Goal: Task Accomplishment & Management: Manage account settings

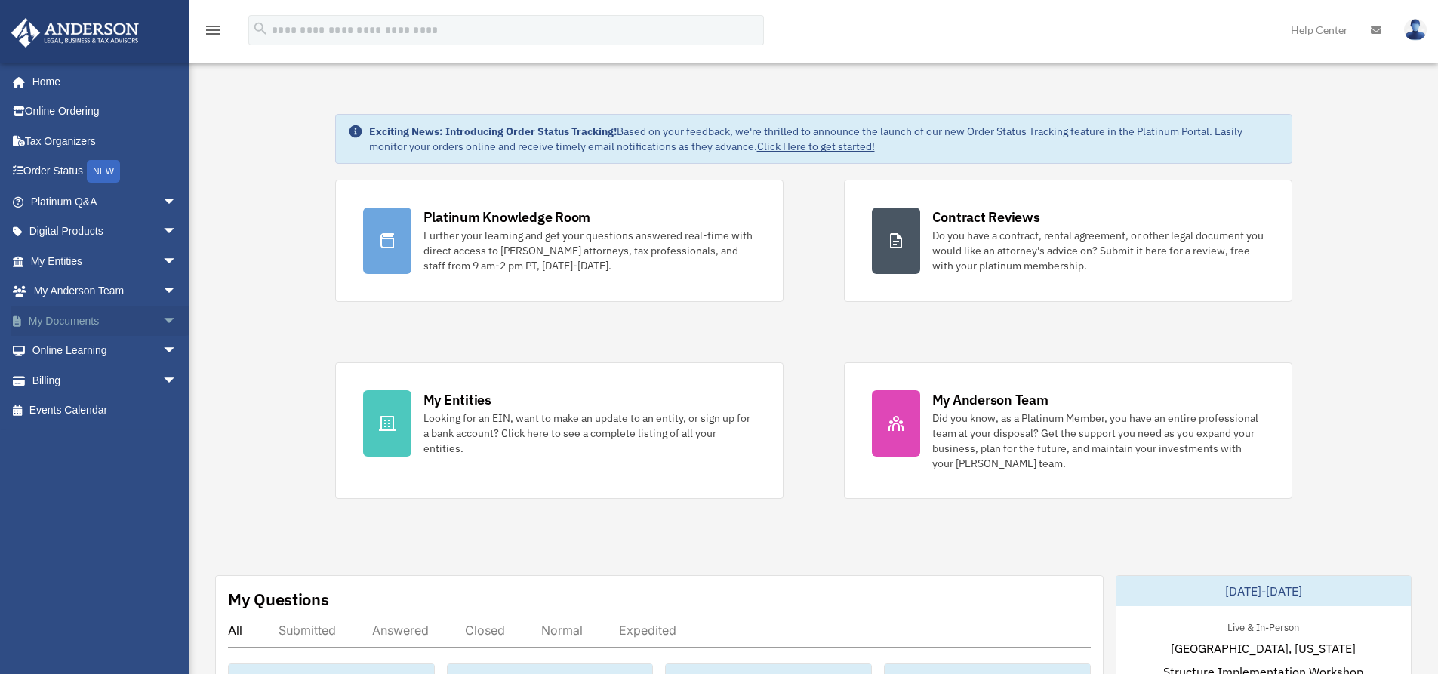
click at [94, 326] on link "My Documents arrow_drop_down" at bounding box center [105, 321] width 189 height 30
click at [162, 318] on span "arrow_drop_down" at bounding box center [177, 321] width 30 height 31
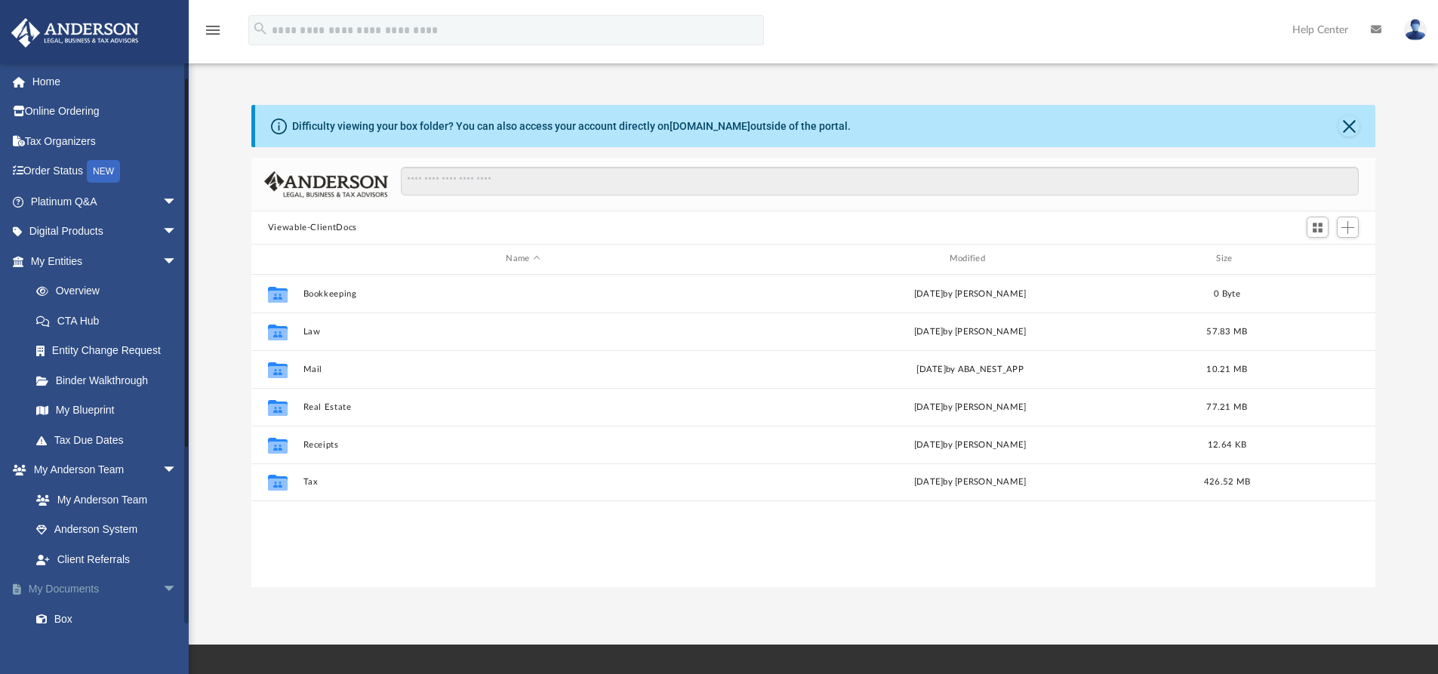
scroll to position [151, 0]
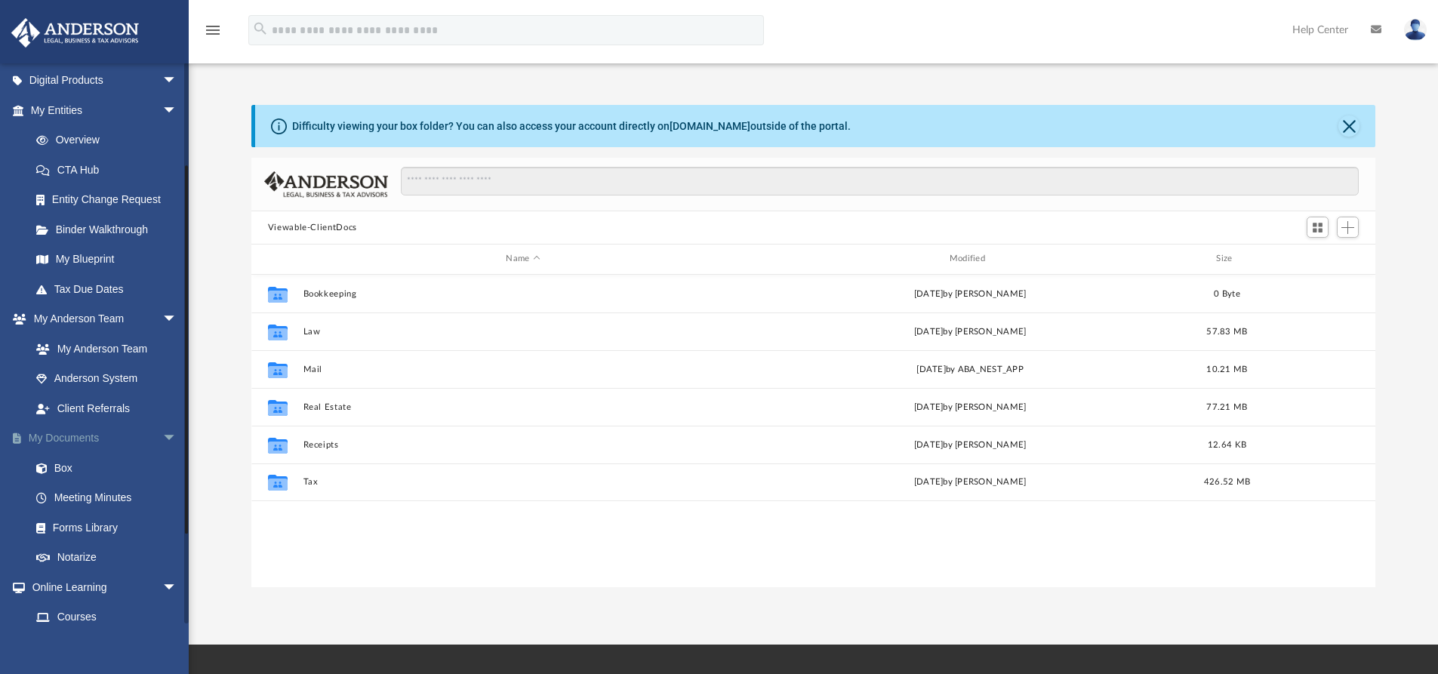
click at [162, 435] on span "arrow_drop_down" at bounding box center [177, 439] width 30 height 31
click at [162, 437] on span "arrow_drop_up" at bounding box center [177, 439] width 30 height 31
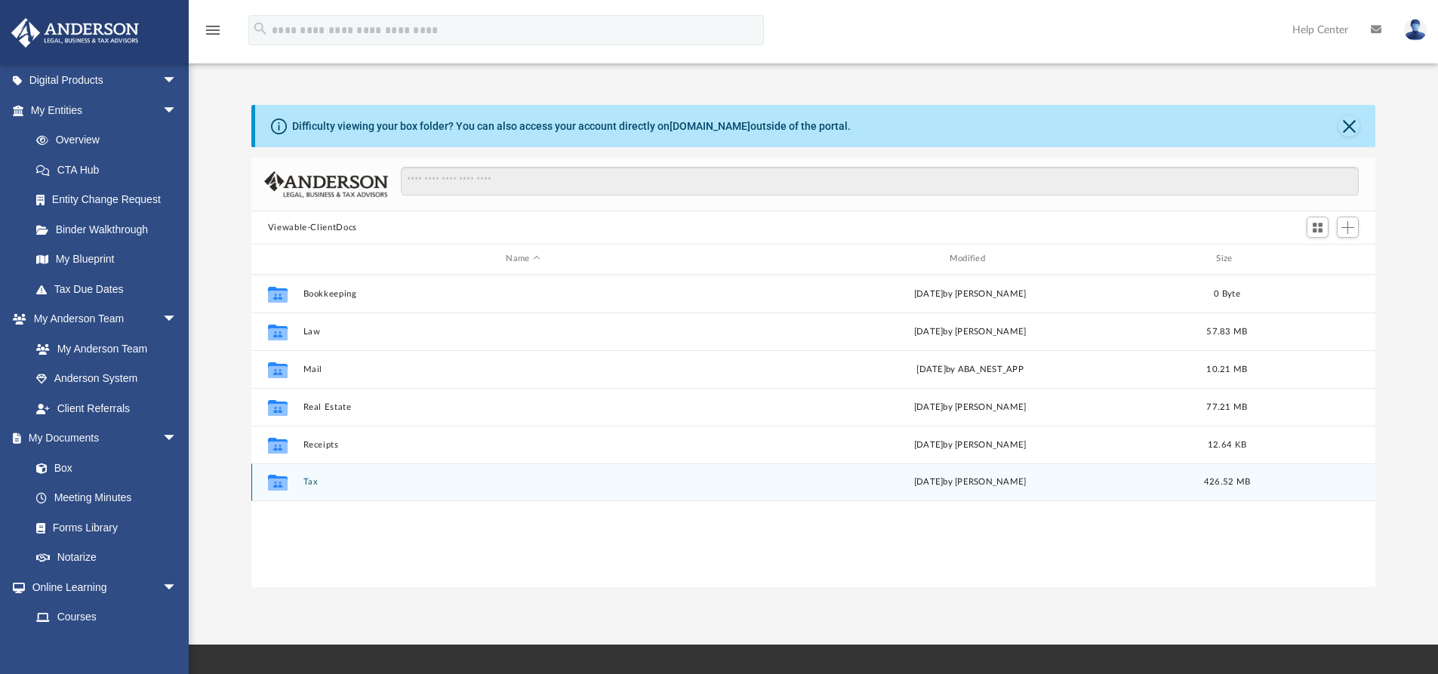
click at [313, 476] on div "Collaborated Folder Tax [DATE] by [PERSON_NAME] 426.52 MB" at bounding box center [813, 483] width 1125 height 38
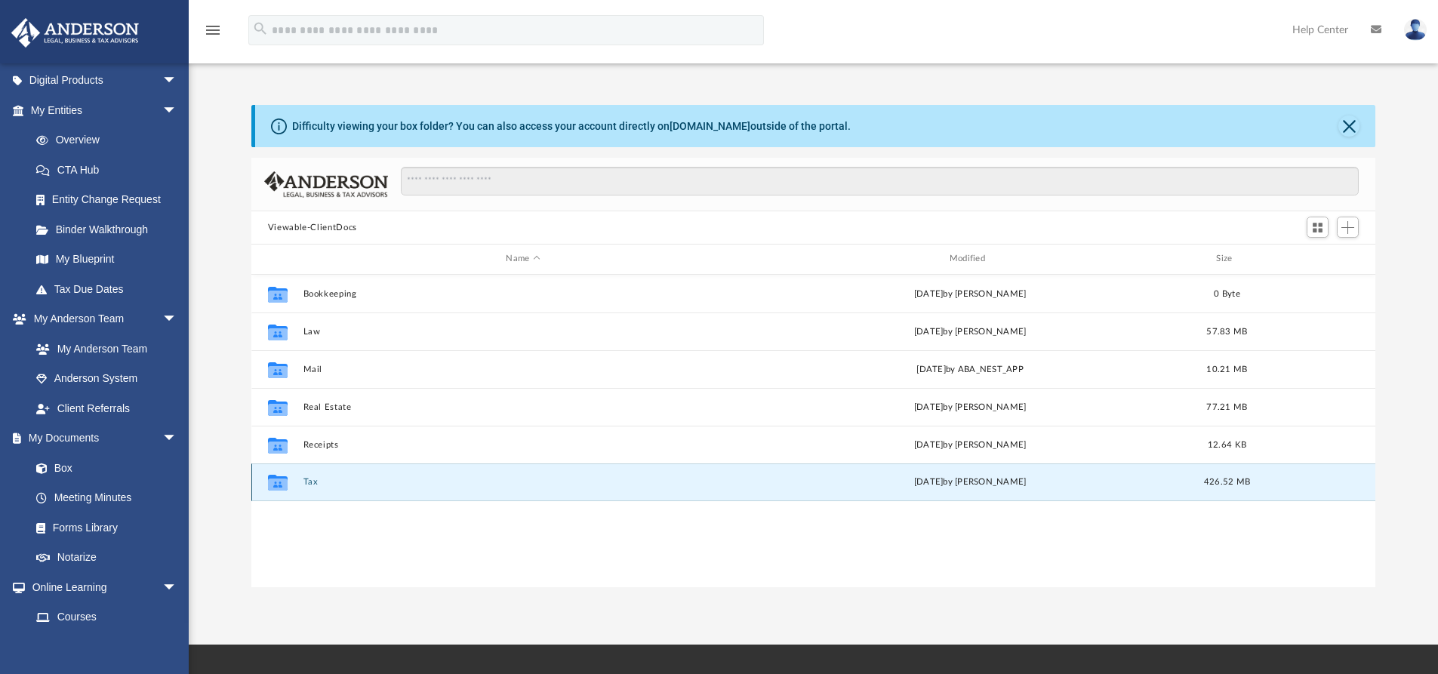
click at [311, 482] on button "Tax" at bounding box center [523, 482] width 440 height 10
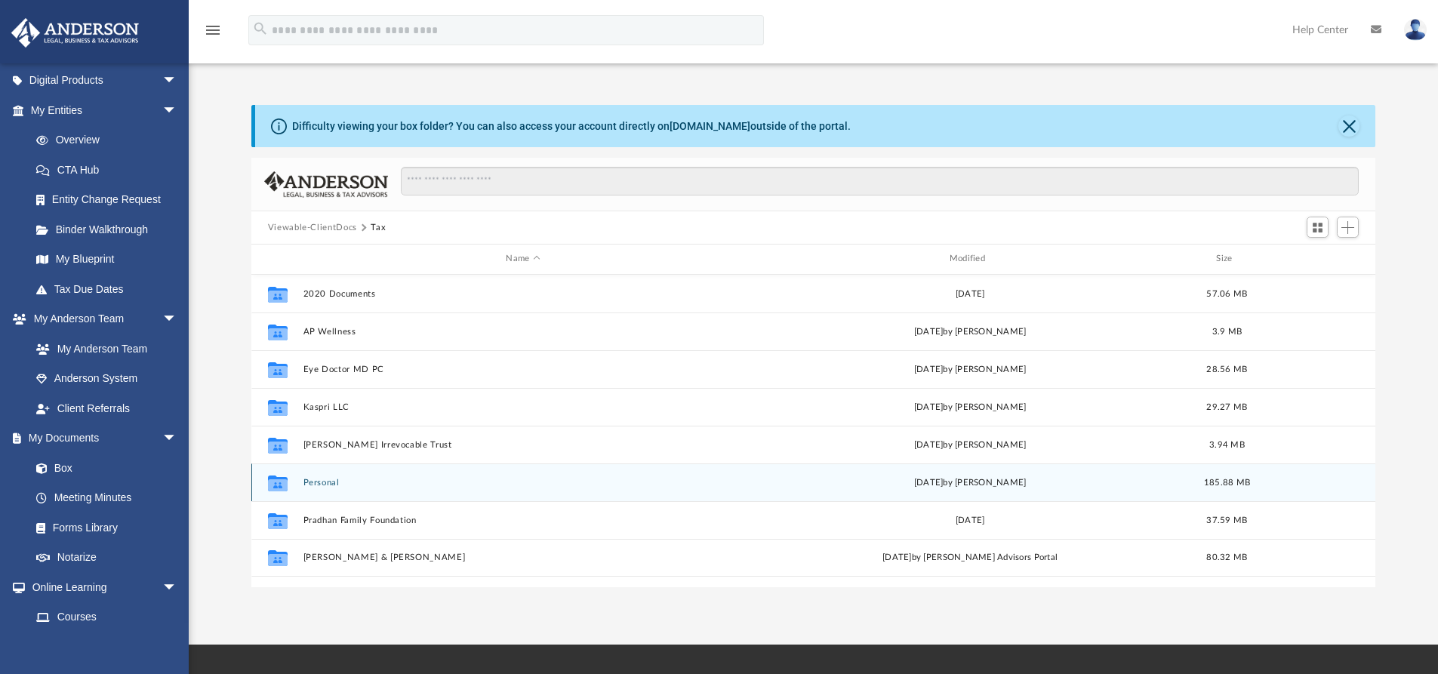
click at [328, 478] on button "Personal" at bounding box center [523, 483] width 440 height 10
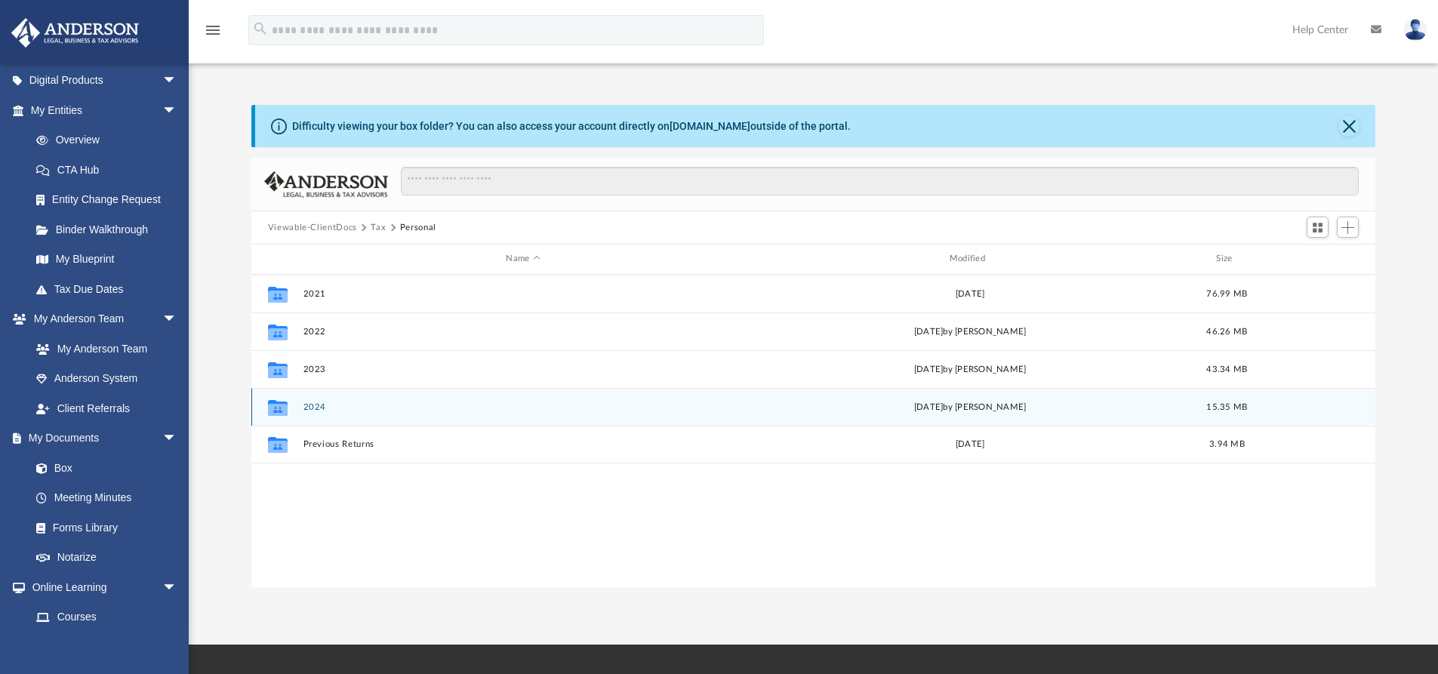
click at [307, 406] on button "2024" at bounding box center [523, 407] width 440 height 10
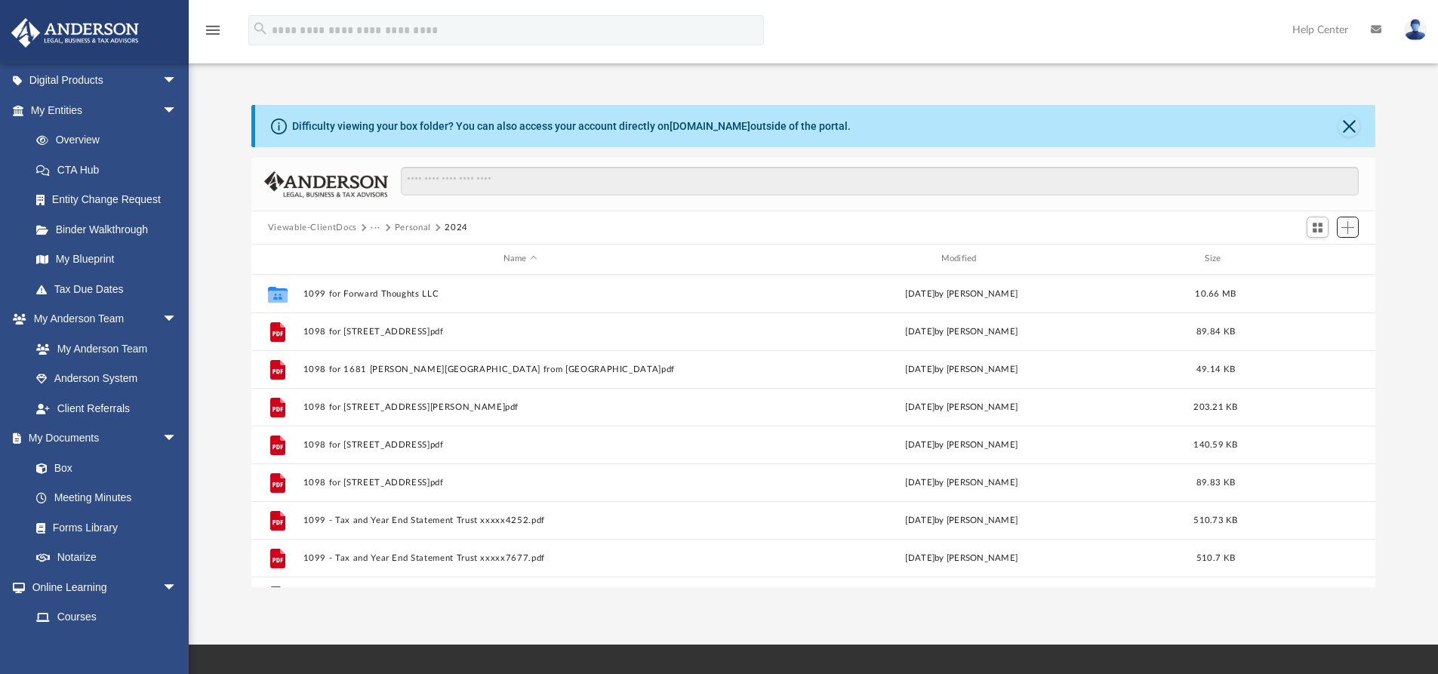
click at [1346, 236] on button "Add" at bounding box center [1348, 227] width 23 height 21
click at [1332, 258] on li "Upload" at bounding box center [1326, 258] width 48 height 16
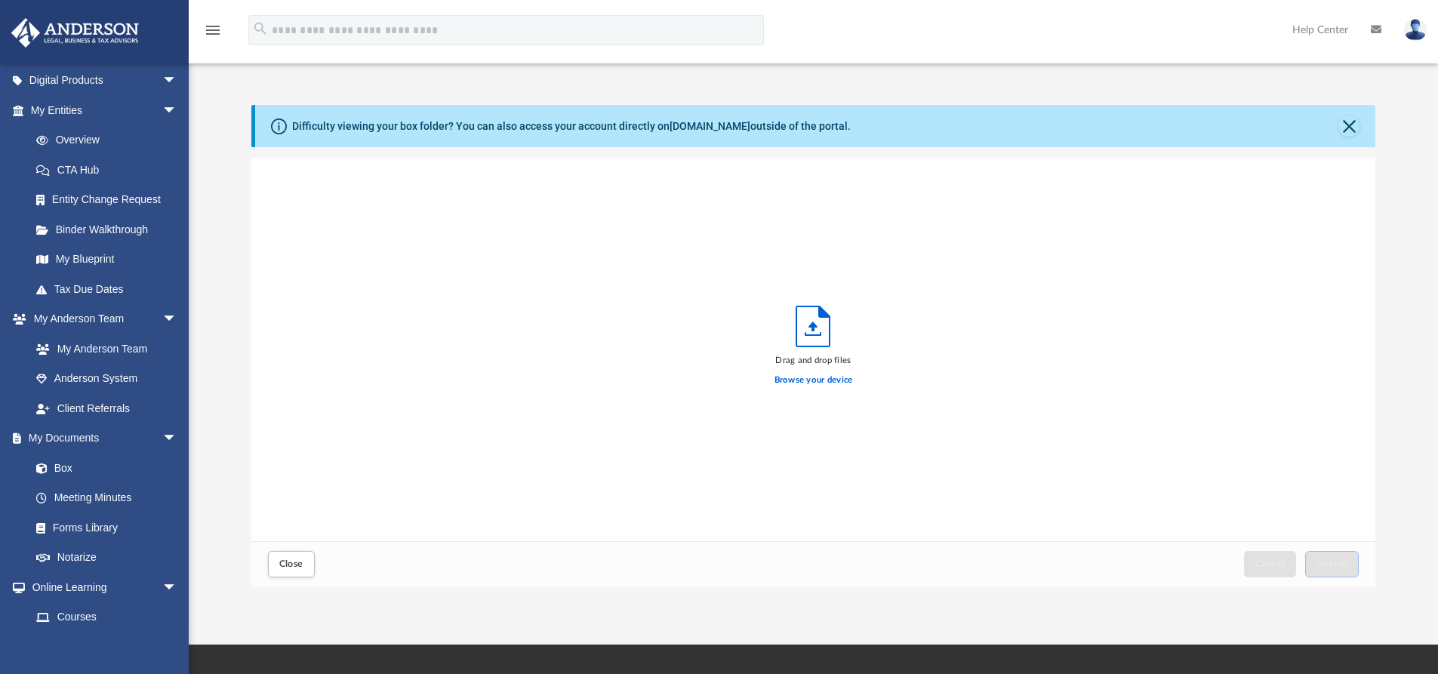
scroll to position [371, 1113]
click at [834, 381] on label "Browse your device" at bounding box center [814, 381] width 79 height 14
click at [0, 0] on input "Browse your device" at bounding box center [0, 0] width 0 height 0
click at [1335, 560] on span "Upload" at bounding box center [1333, 563] width 32 height 9
click at [305, 558] on button "Close" at bounding box center [291, 564] width 47 height 26
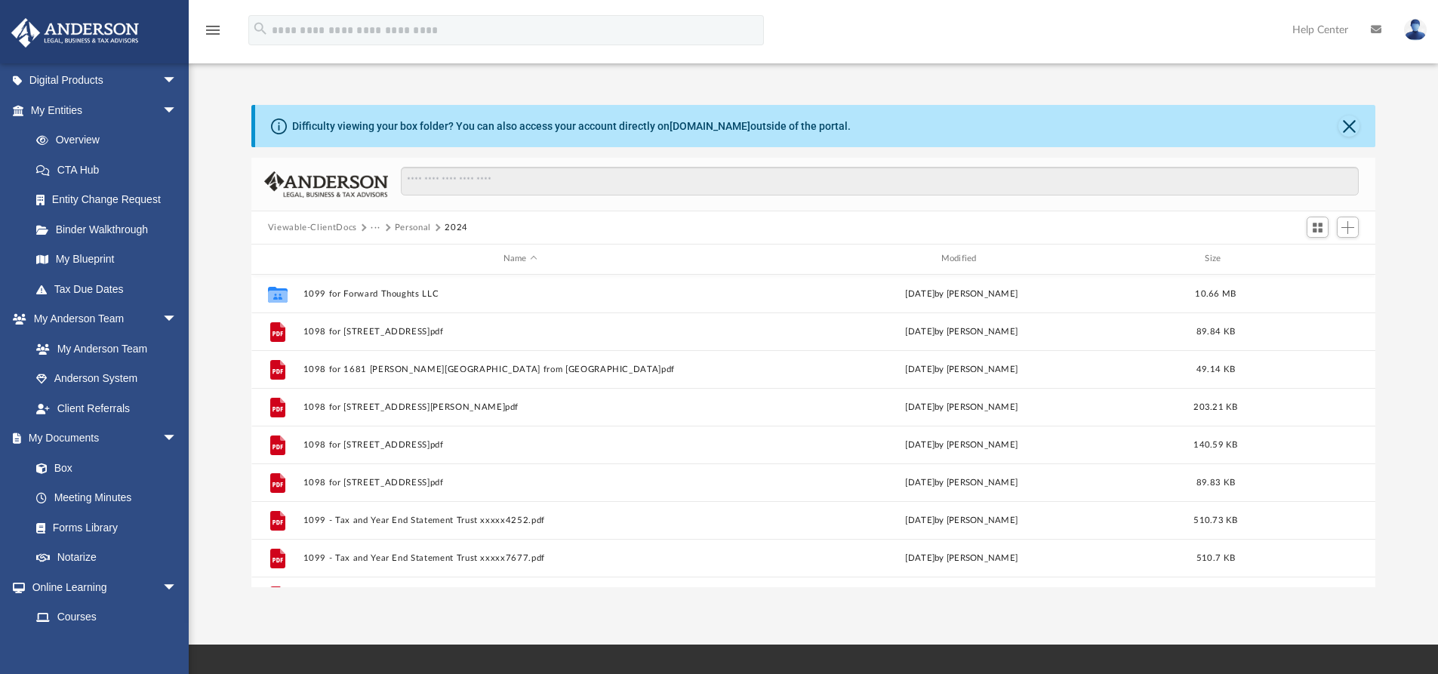
click at [294, 227] on button "Viewable-ClientDocs" at bounding box center [312, 228] width 89 height 14
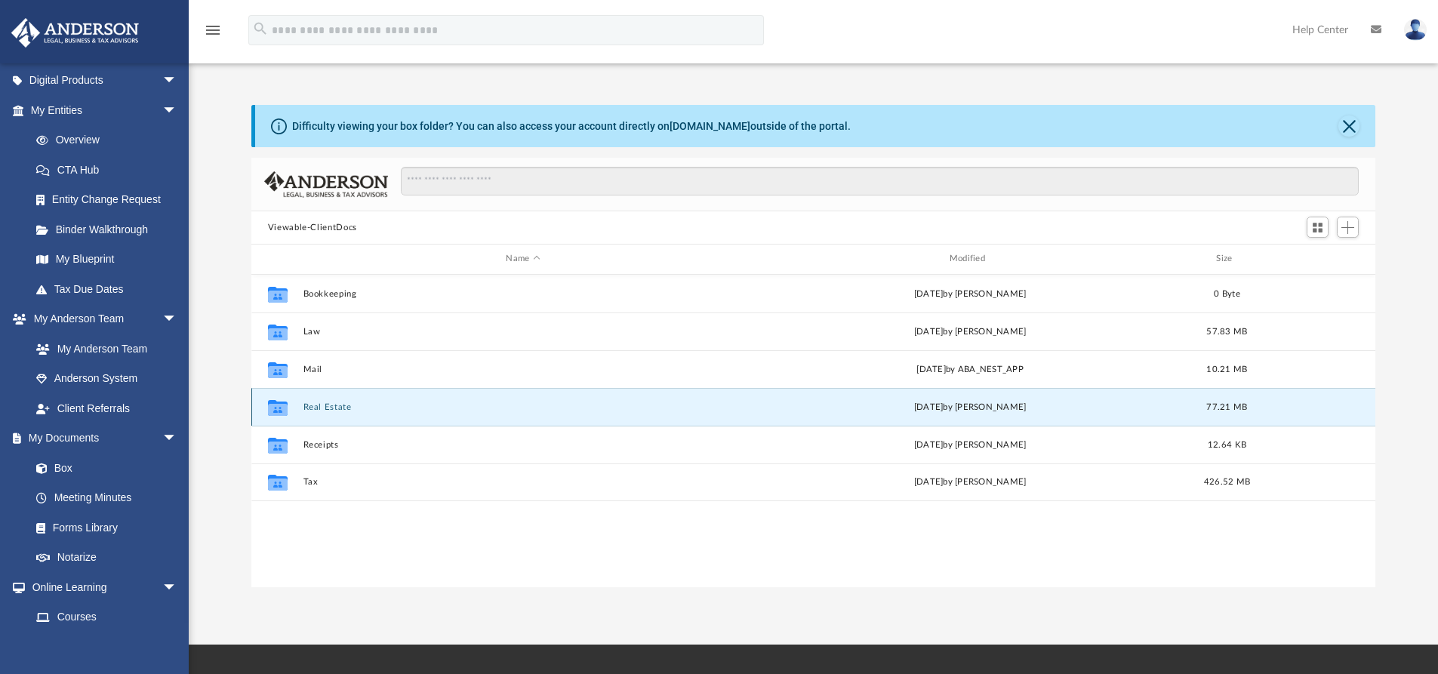
click at [324, 405] on button "Real Estate" at bounding box center [523, 407] width 440 height 10
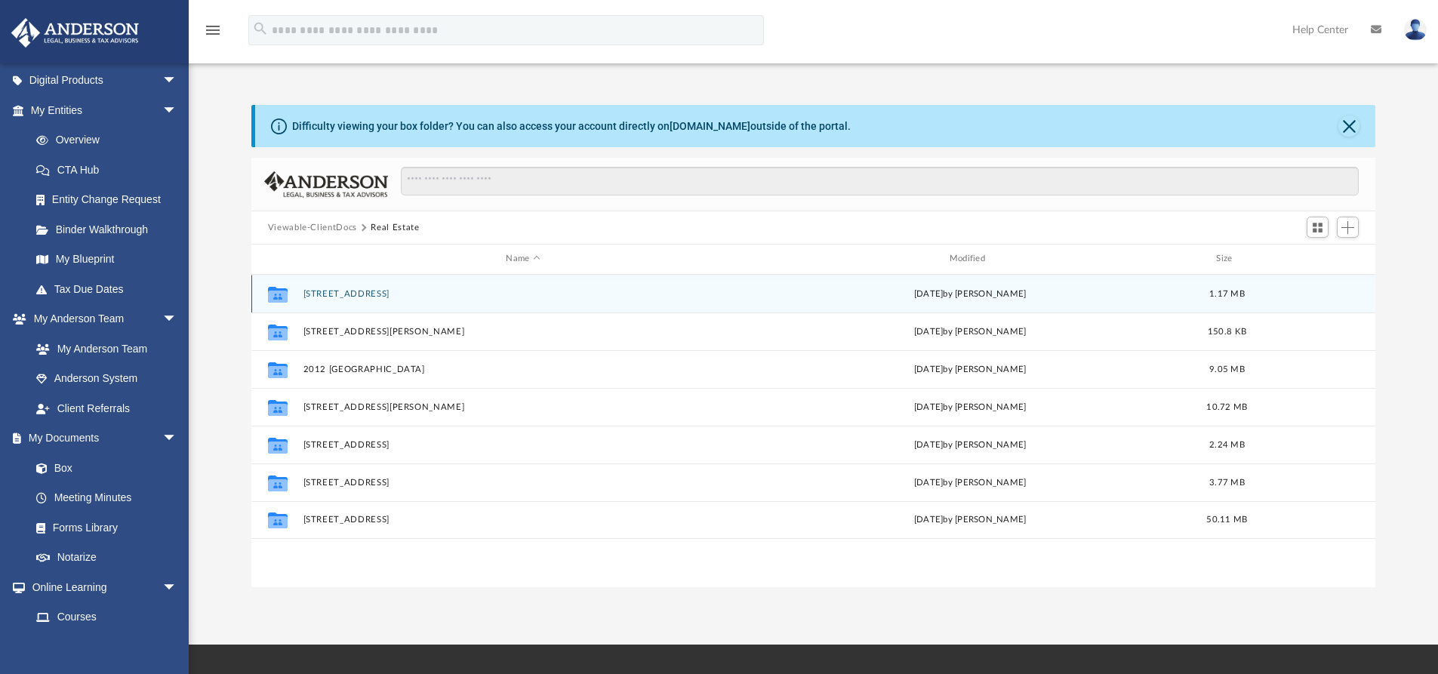
click at [344, 294] on button "[STREET_ADDRESS]" at bounding box center [523, 294] width 440 height 10
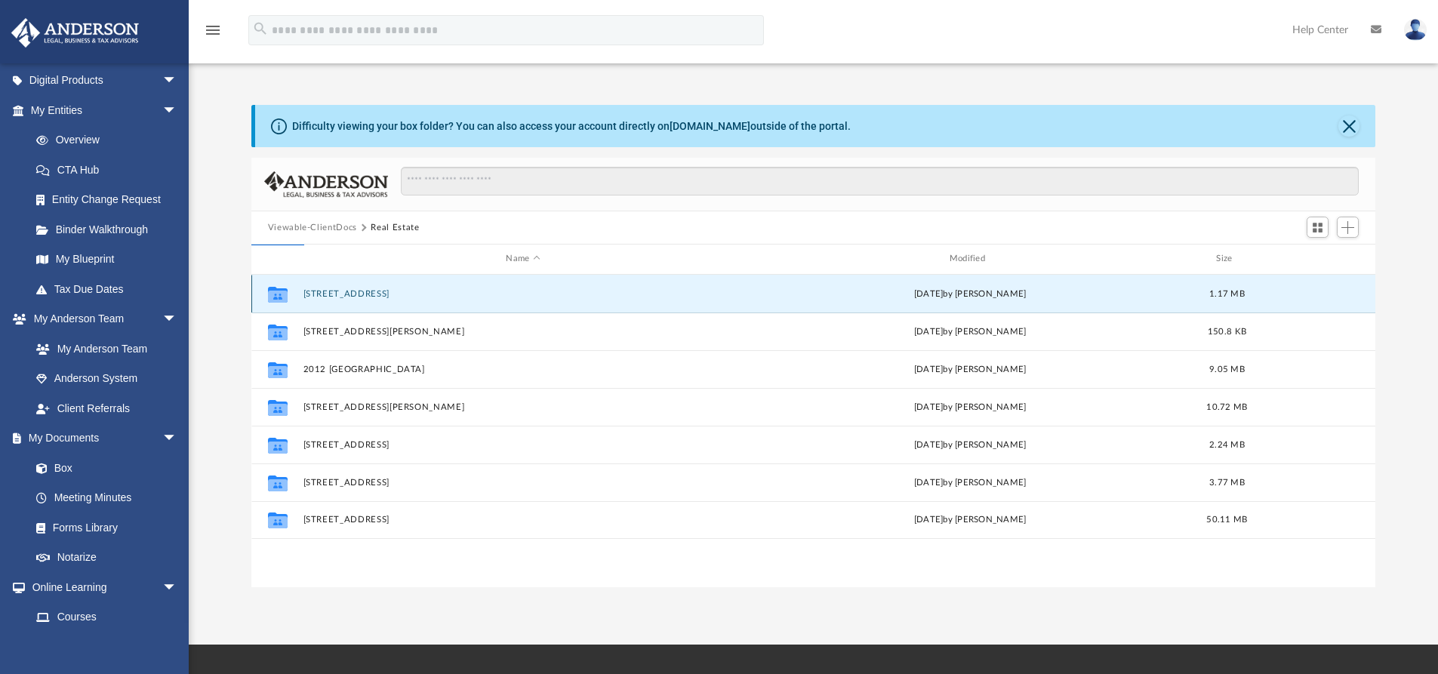
click at [344, 294] on button "[STREET_ADDRESS]" at bounding box center [523, 294] width 440 height 10
click at [344, 296] on button "[STREET_ADDRESS]" at bounding box center [523, 294] width 440 height 10
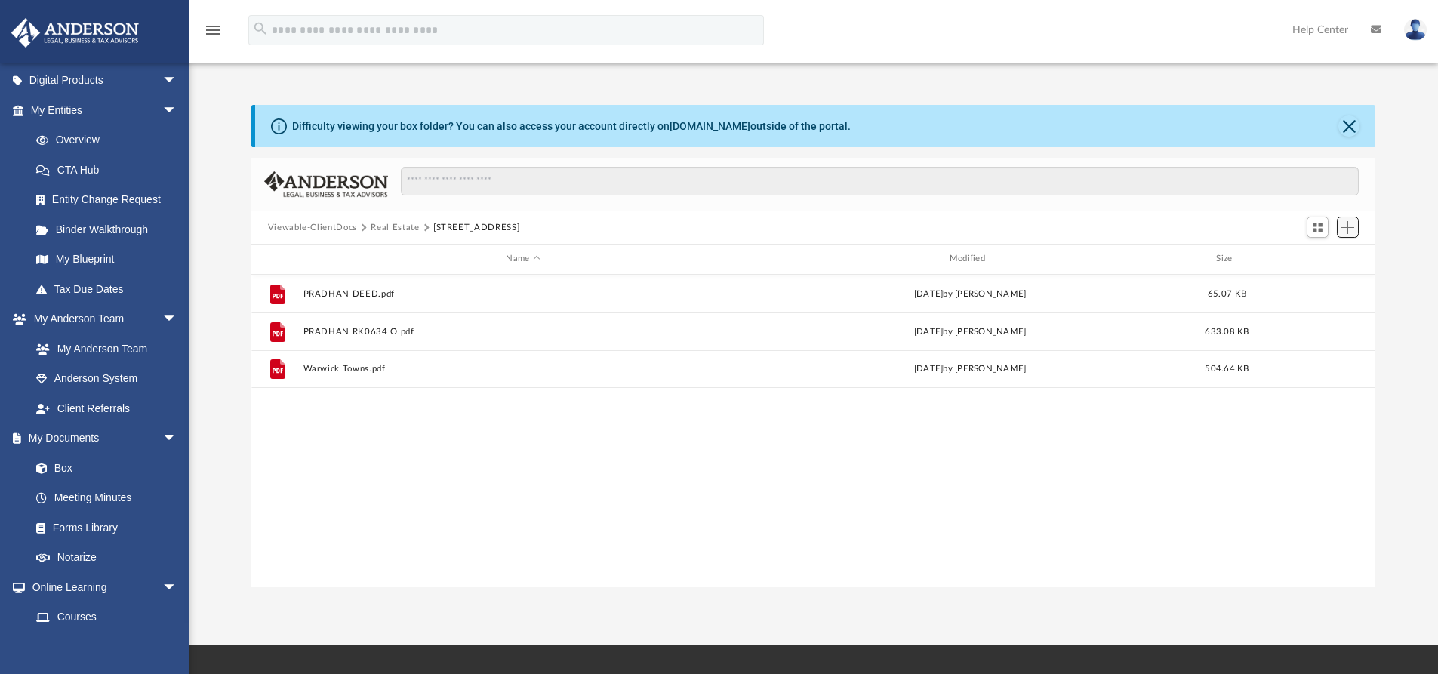
click at [1343, 225] on span "Add" at bounding box center [1348, 227] width 13 height 13
click at [1317, 257] on li "Upload" at bounding box center [1326, 258] width 48 height 16
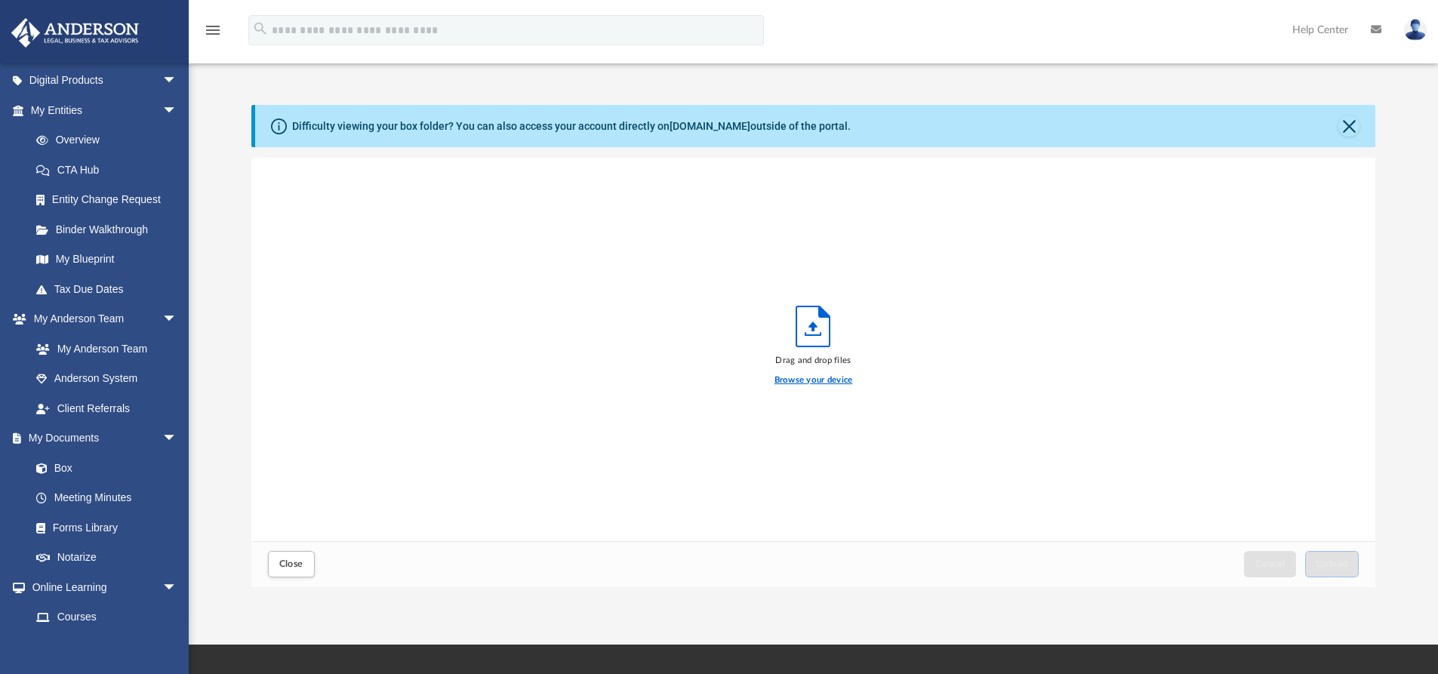
click at [830, 379] on label "Browse your device" at bounding box center [814, 381] width 79 height 14
click at [0, 0] on input "Browse your device" at bounding box center [0, 0] width 0 height 0
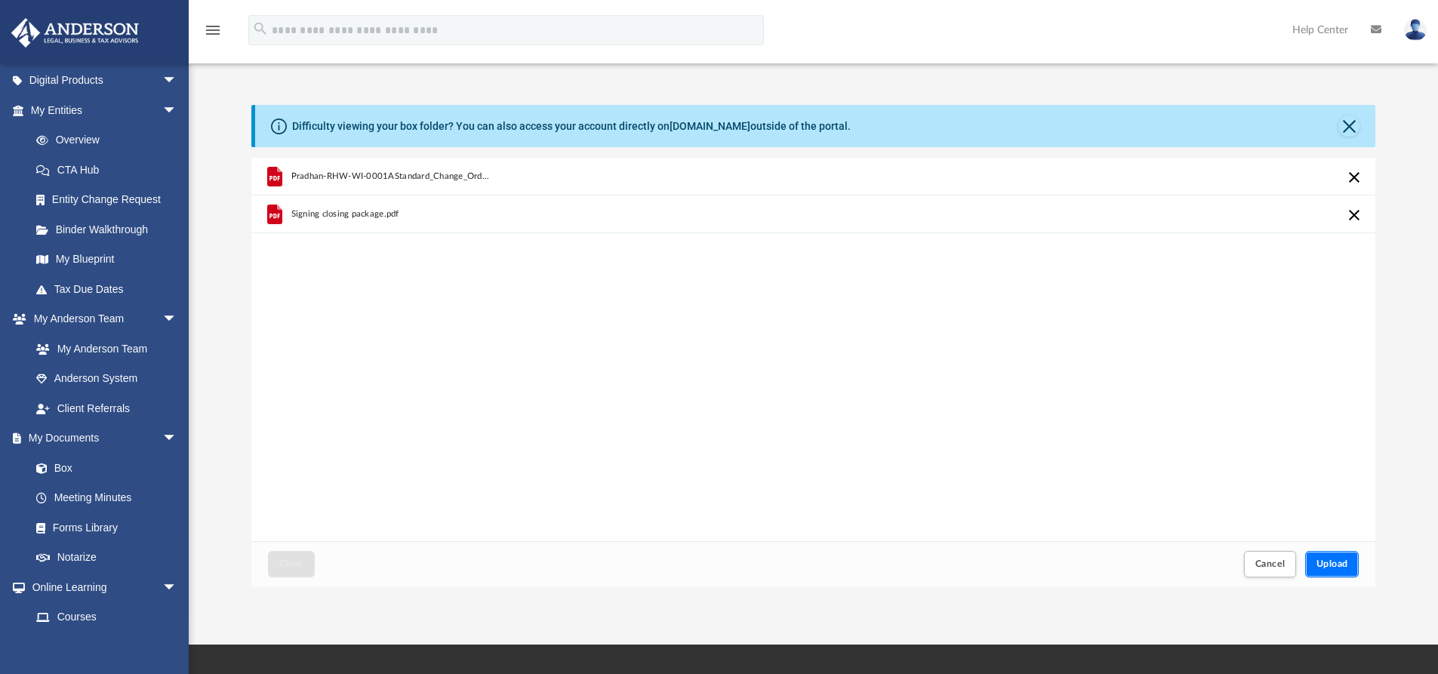
click at [1325, 565] on span "Upload" at bounding box center [1333, 563] width 32 height 9
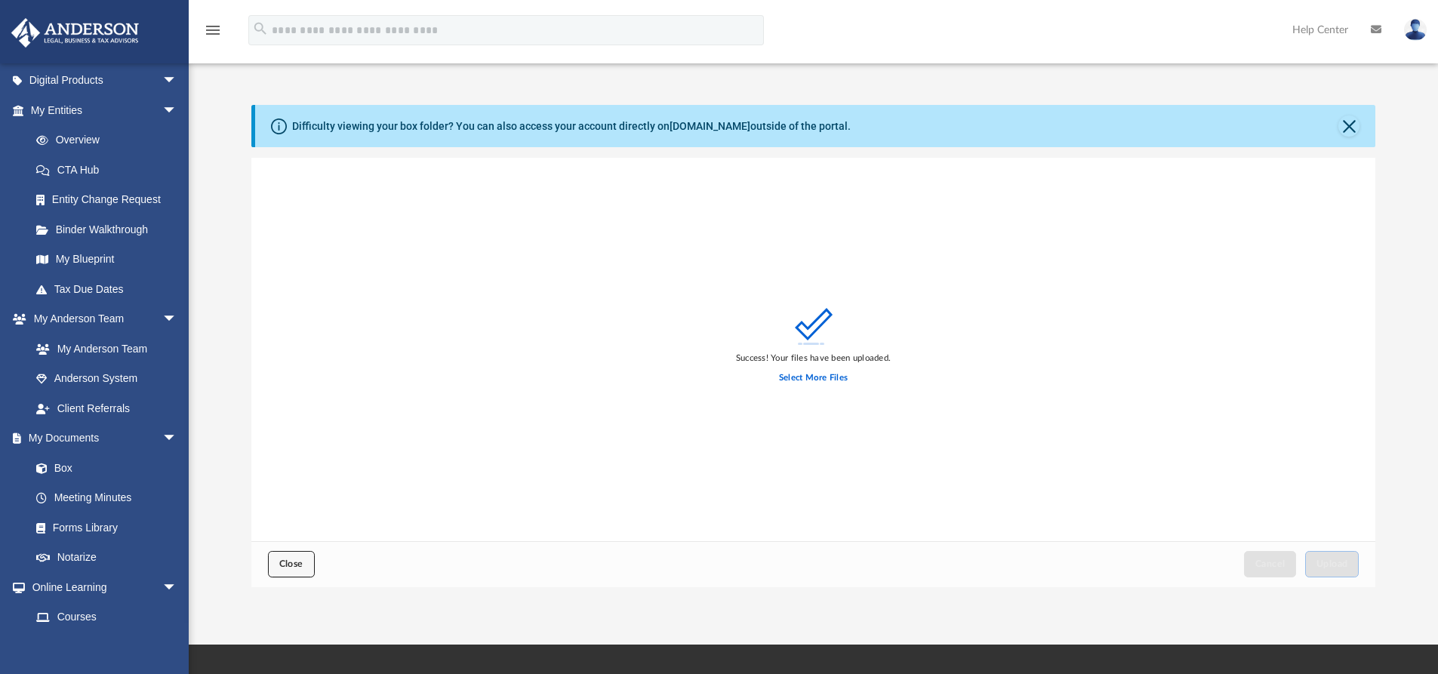
click at [313, 567] on button "Close" at bounding box center [291, 564] width 47 height 26
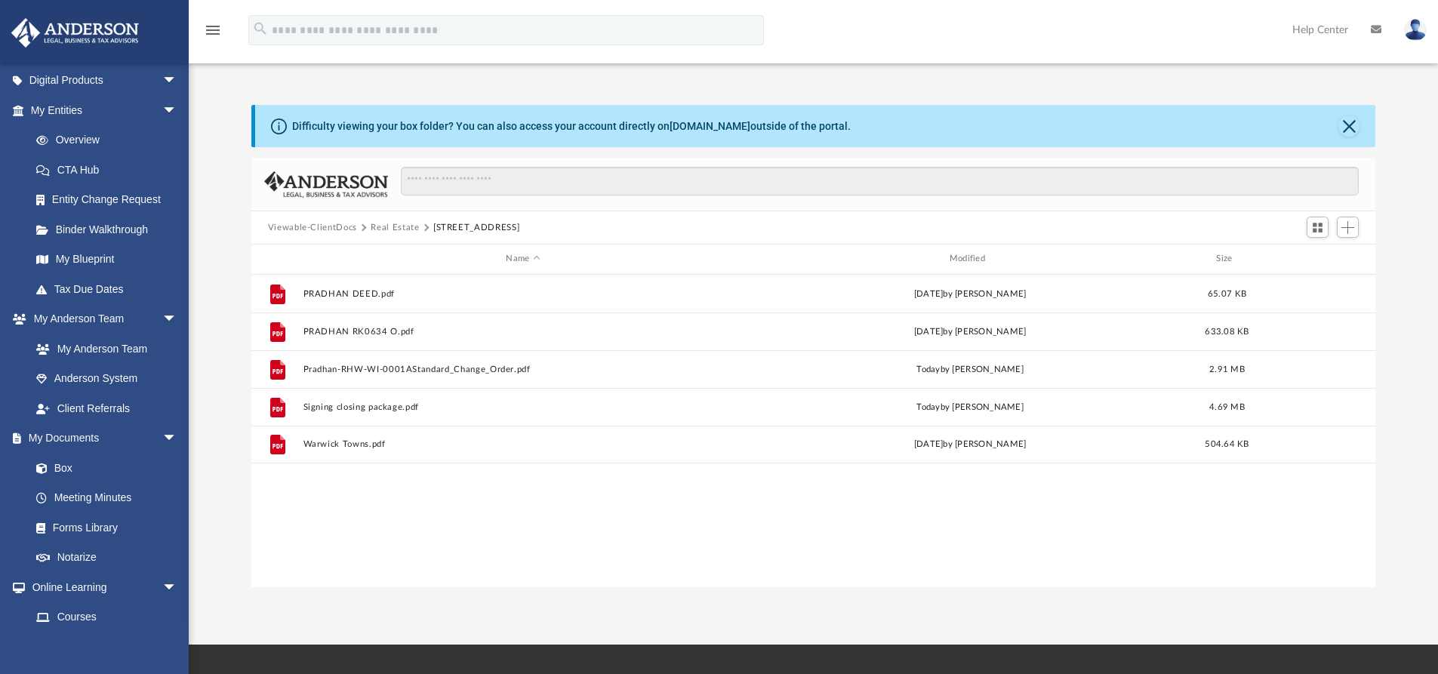
click at [404, 226] on button "Real Estate" at bounding box center [395, 228] width 48 height 14
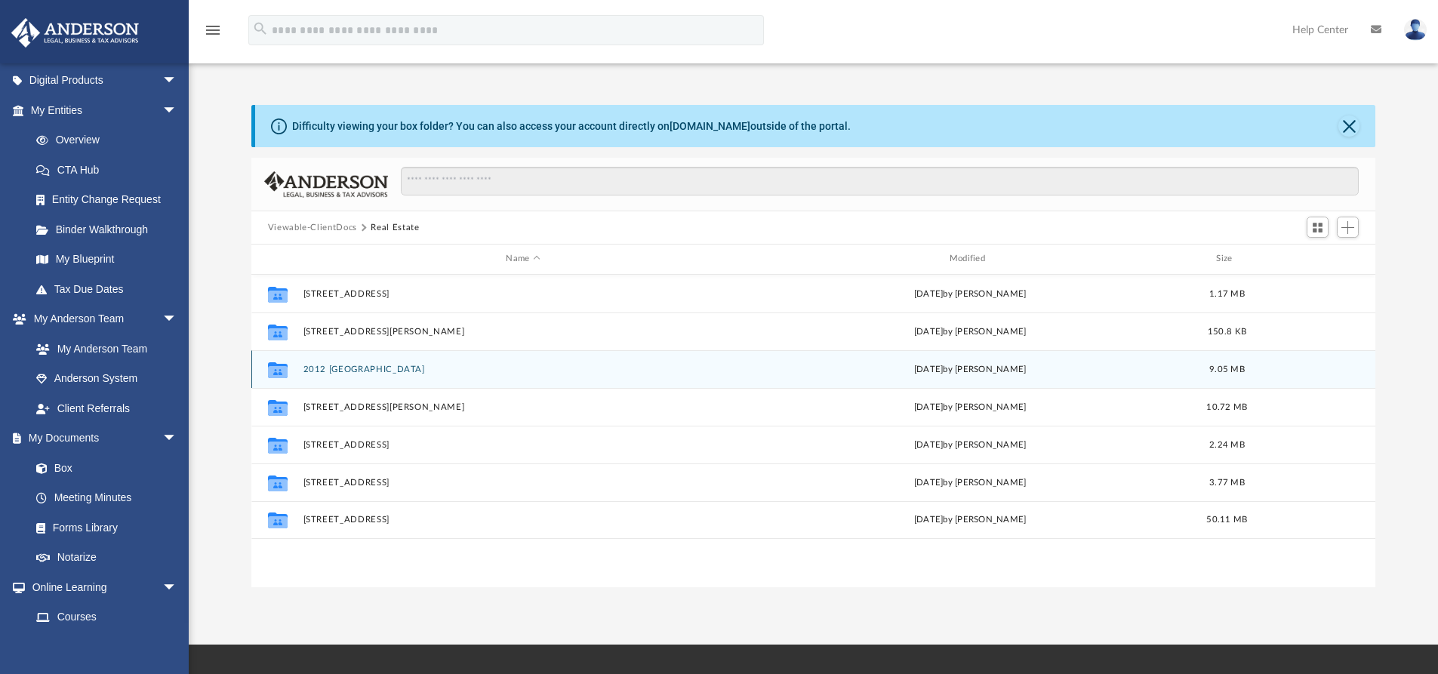
click at [366, 366] on button "2012 [GEOGRAPHIC_DATA]" at bounding box center [523, 370] width 440 height 10
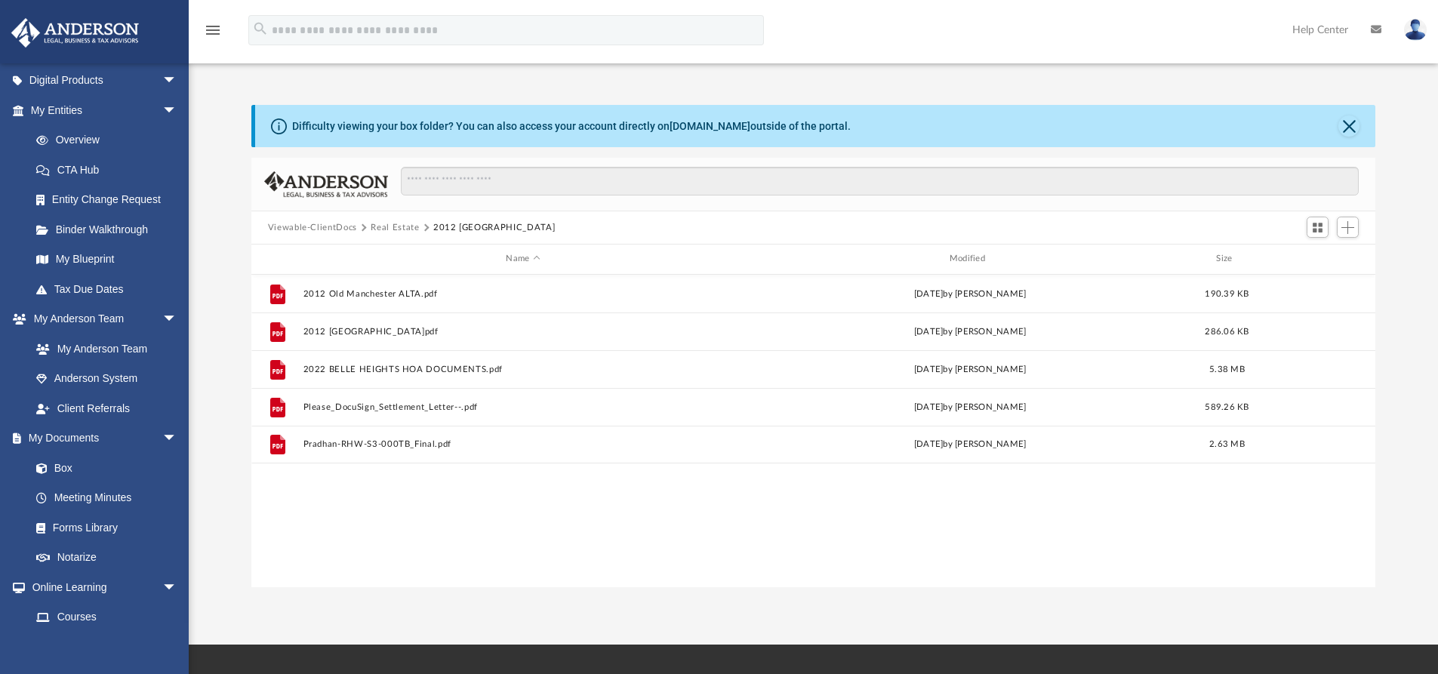
click at [291, 228] on button "Viewable-ClientDocs" at bounding box center [312, 228] width 89 height 14
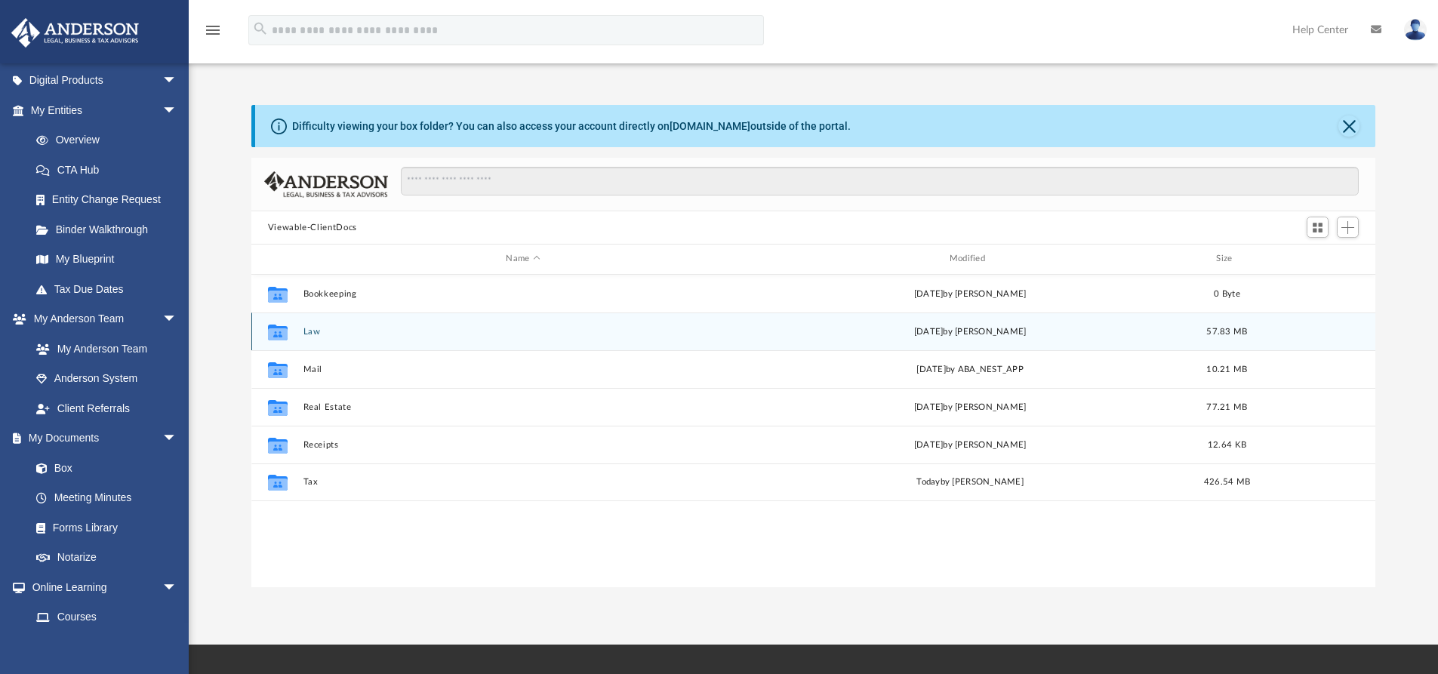
click at [303, 328] on button "Law" at bounding box center [523, 332] width 440 height 10
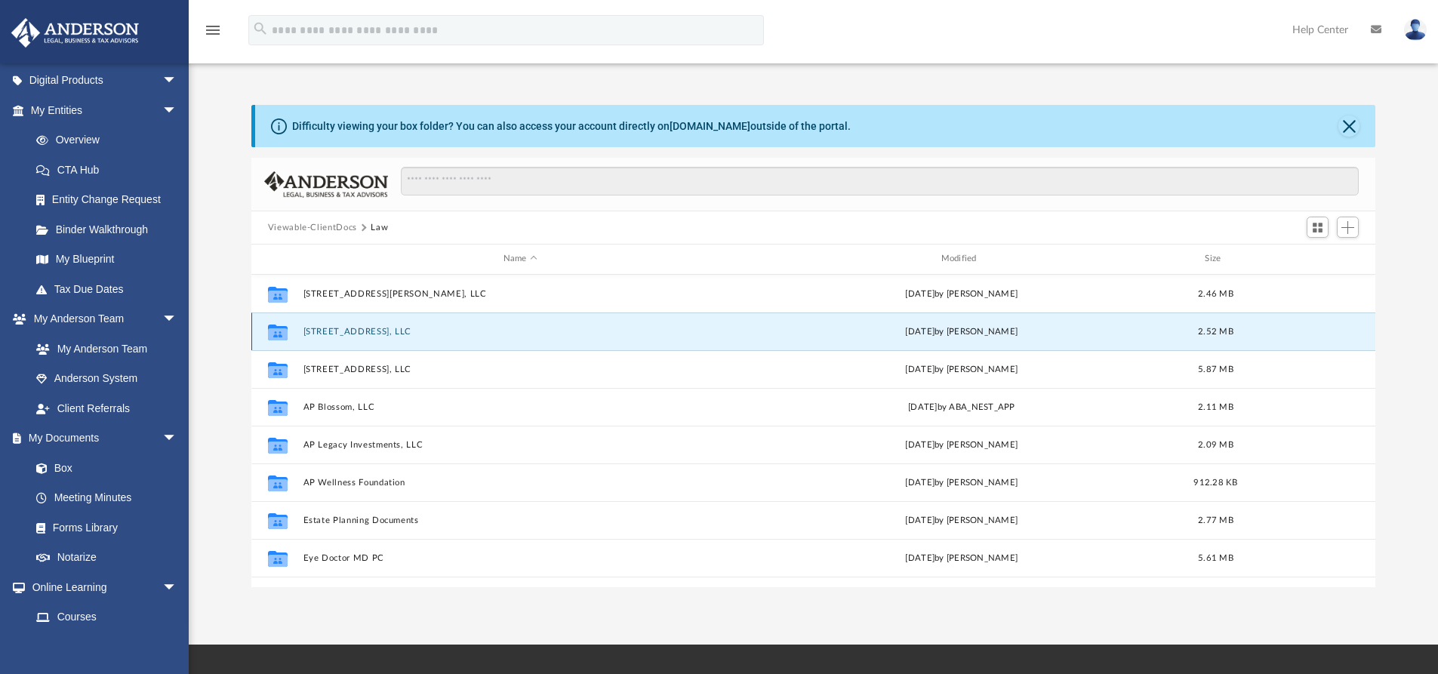
click at [368, 333] on button "[STREET_ADDRESS], LLC" at bounding box center [520, 332] width 435 height 10
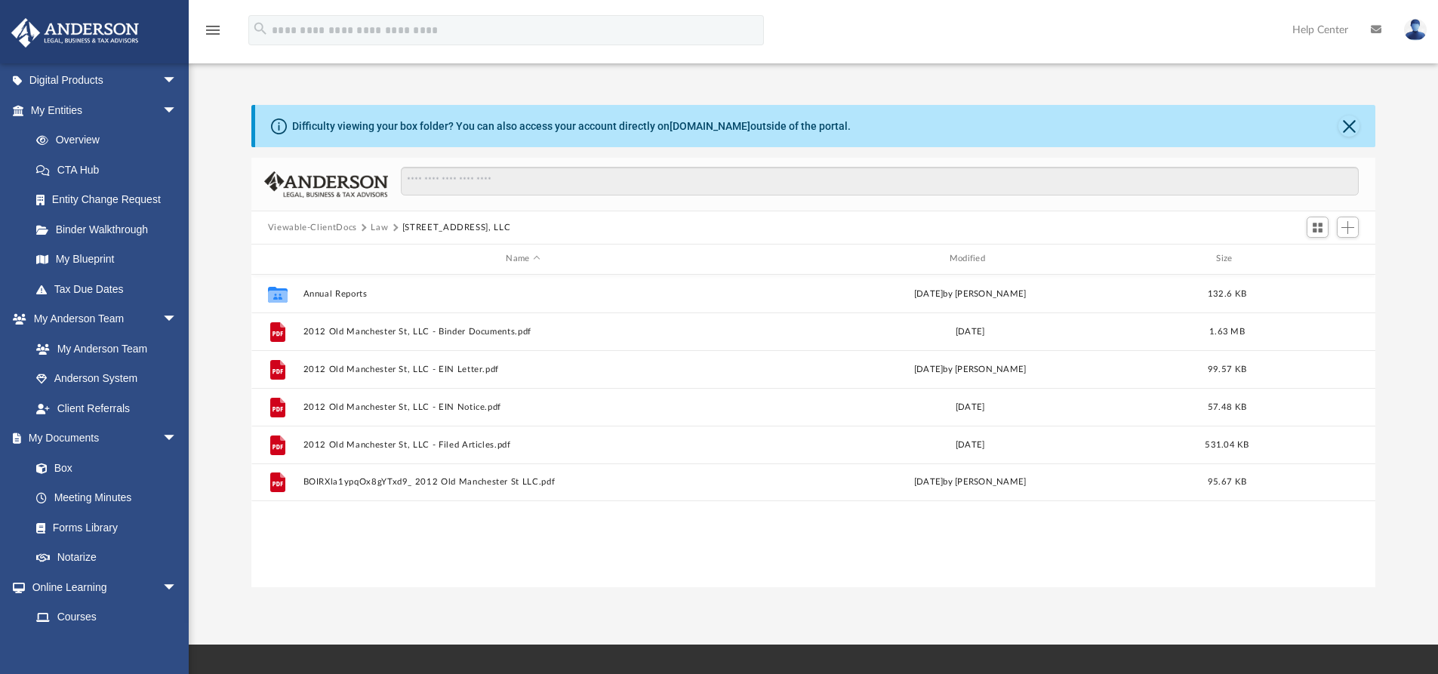
click at [542, 517] on div "Collaborated Folder Annual Reports [DATE] by [PERSON_NAME] 132.6 KB File 2012 O…" at bounding box center [813, 431] width 1125 height 313
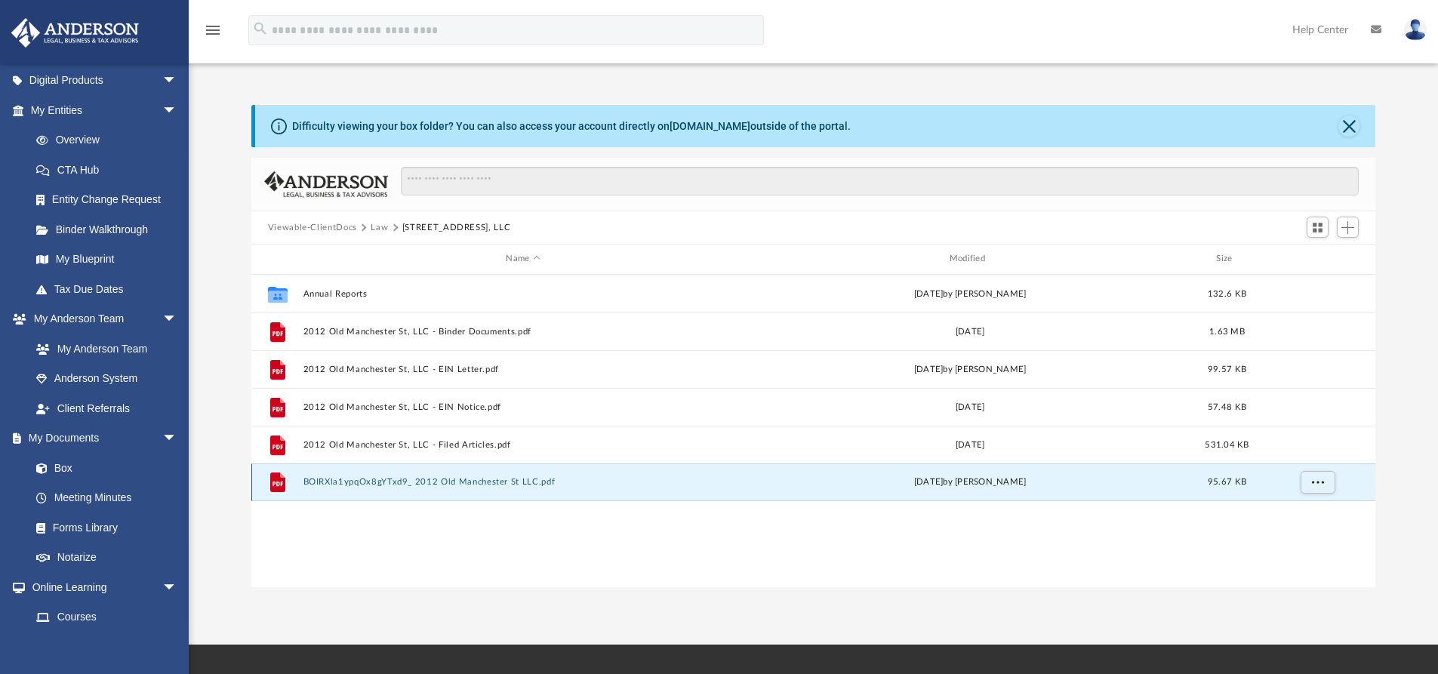
click at [461, 482] on button "BOIRXla1ypqOx8gYTxd9_ 2012 Old Manchester St LLC.pdf" at bounding box center [523, 482] width 440 height 10
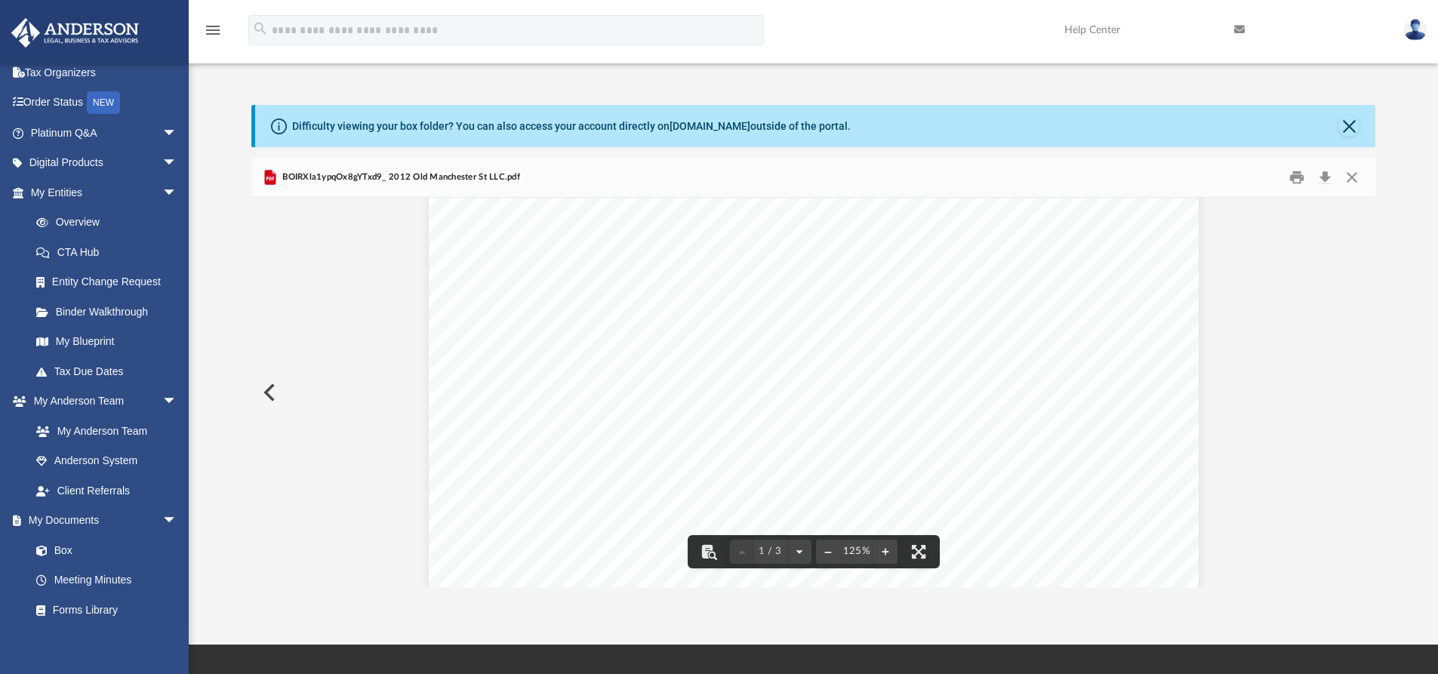
scroll to position [0, 0]
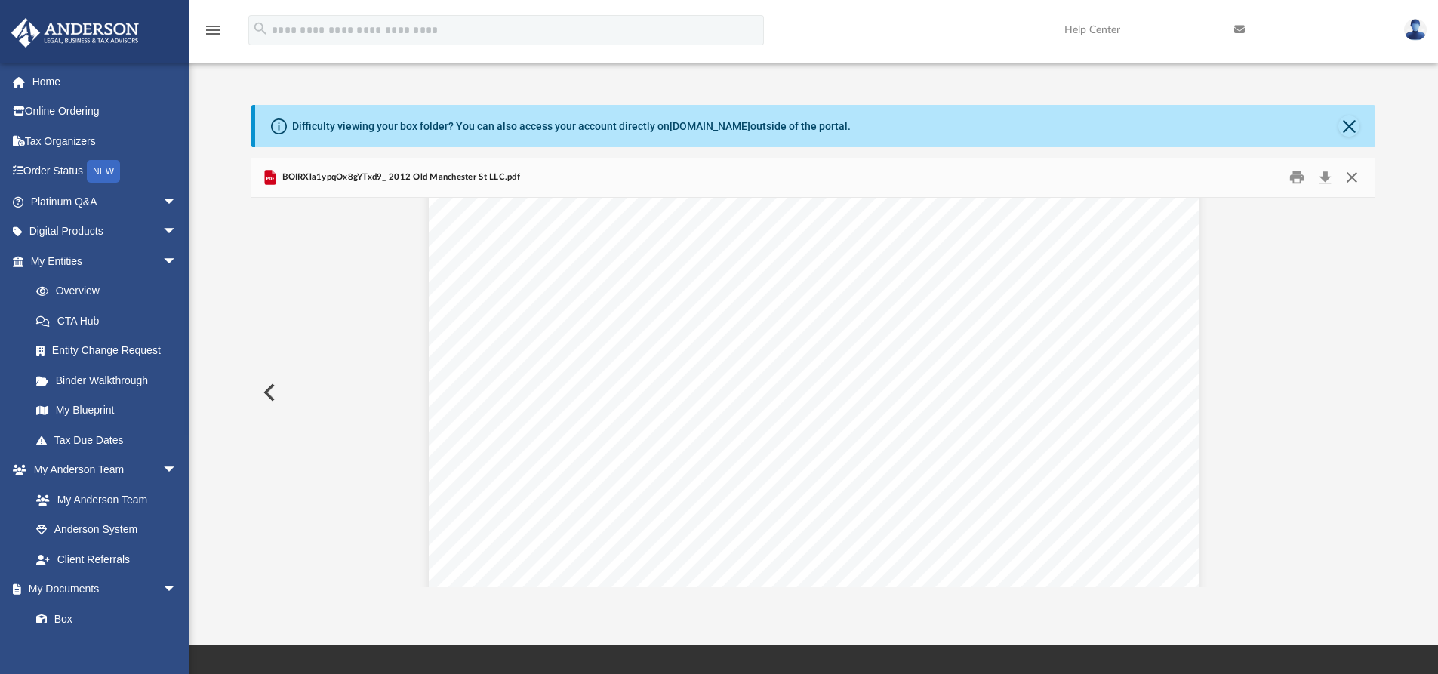
click at [1352, 176] on button "Close" at bounding box center [1352, 177] width 27 height 23
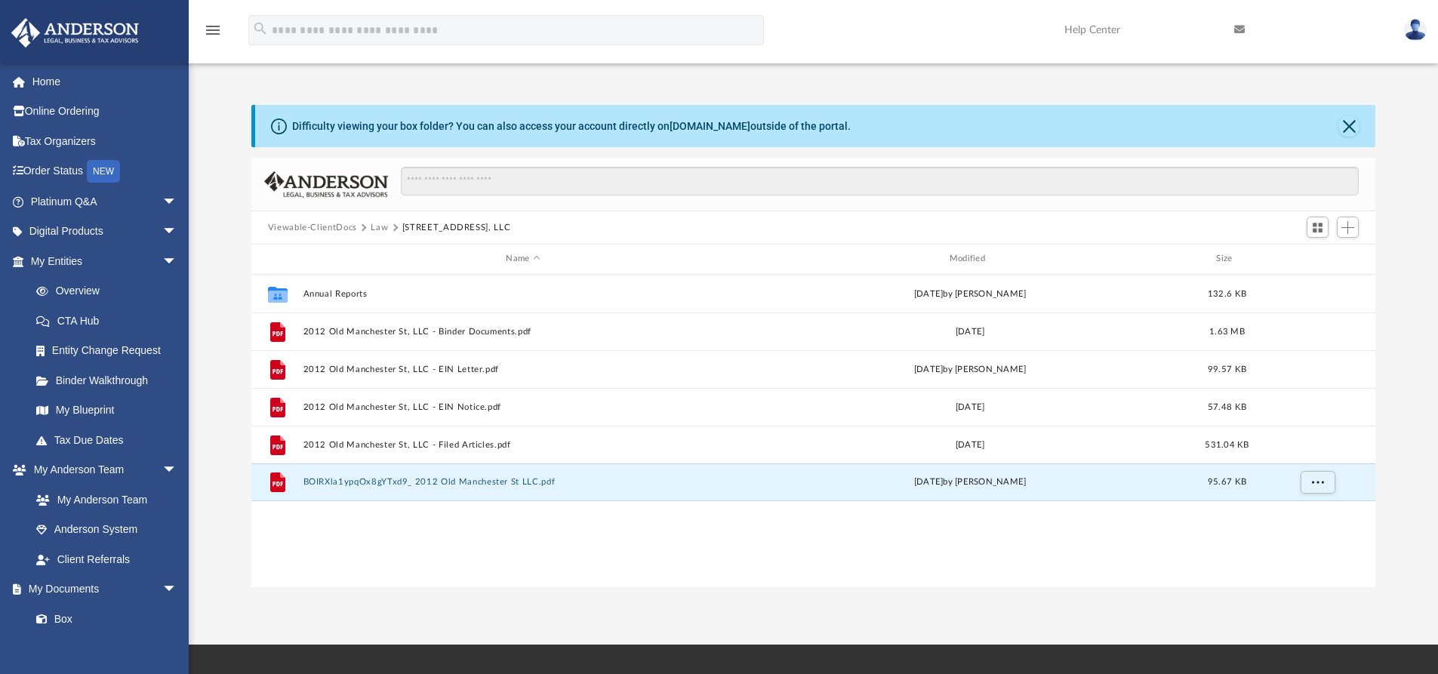
click at [378, 228] on button "Law" at bounding box center [379, 228] width 17 height 14
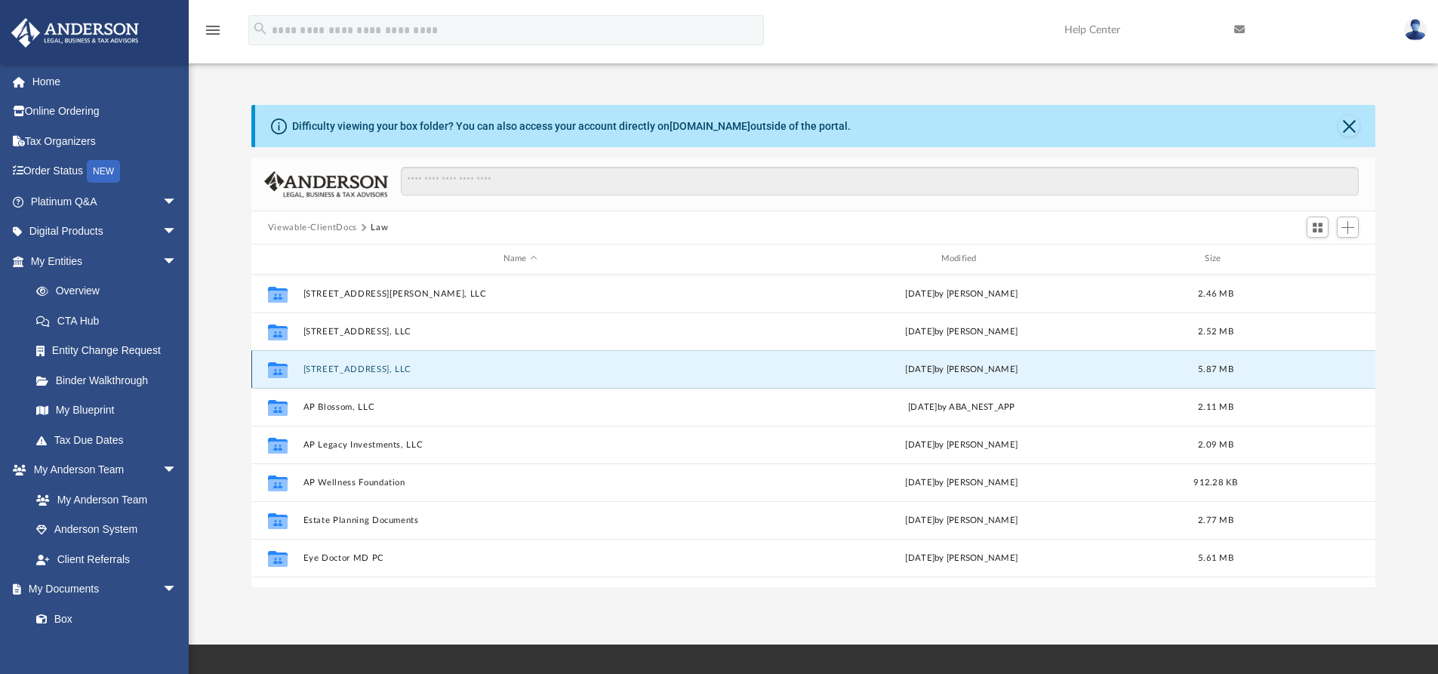
click at [362, 369] on button "[STREET_ADDRESS], LLC" at bounding box center [520, 370] width 435 height 10
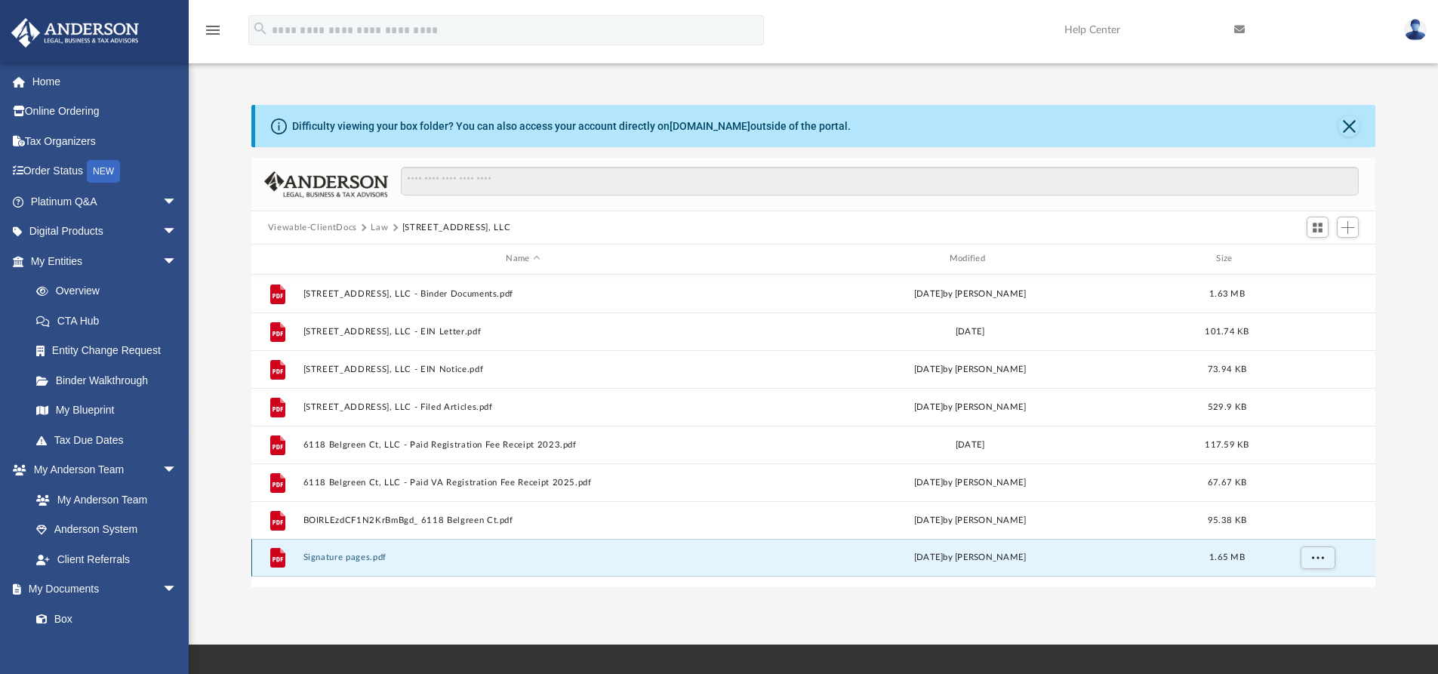
click at [350, 561] on button "Signature pages.pdf" at bounding box center [523, 558] width 440 height 10
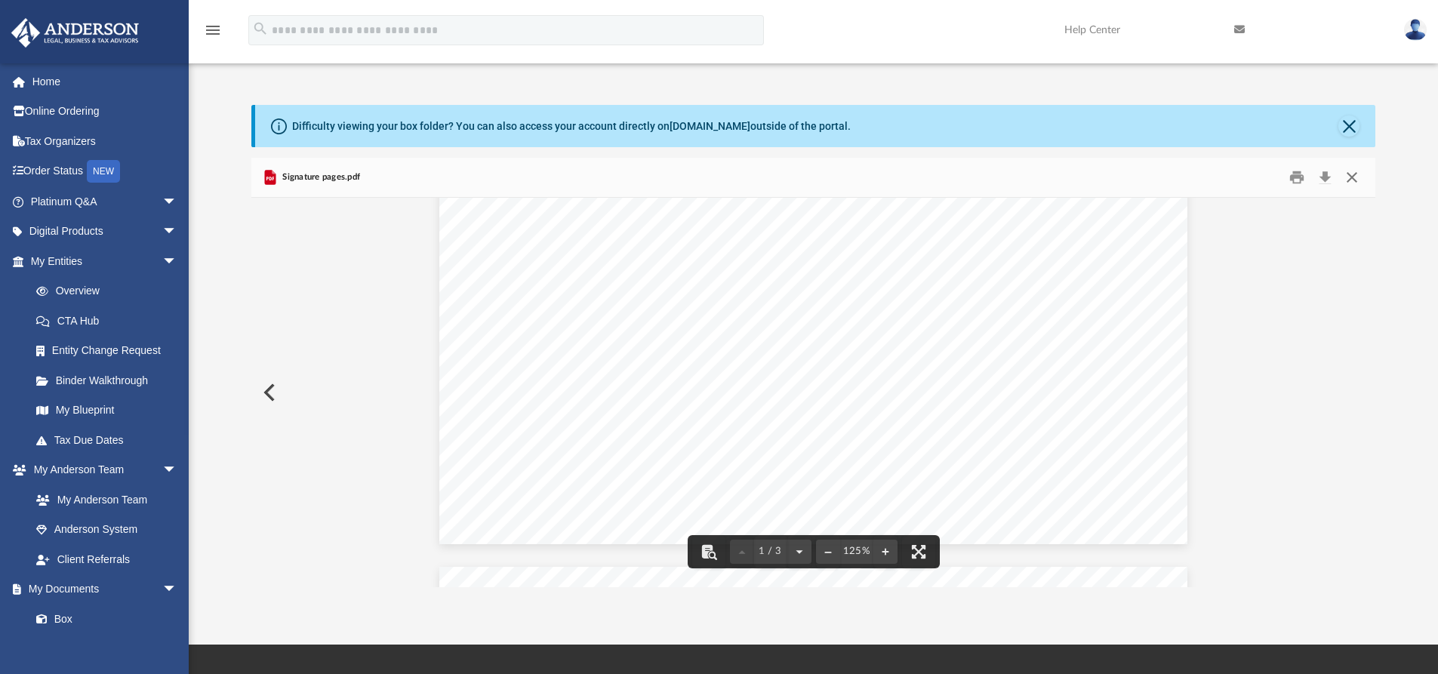
click at [1360, 177] on button "Close" at bounding box center [1352, 177] width 27 height 23
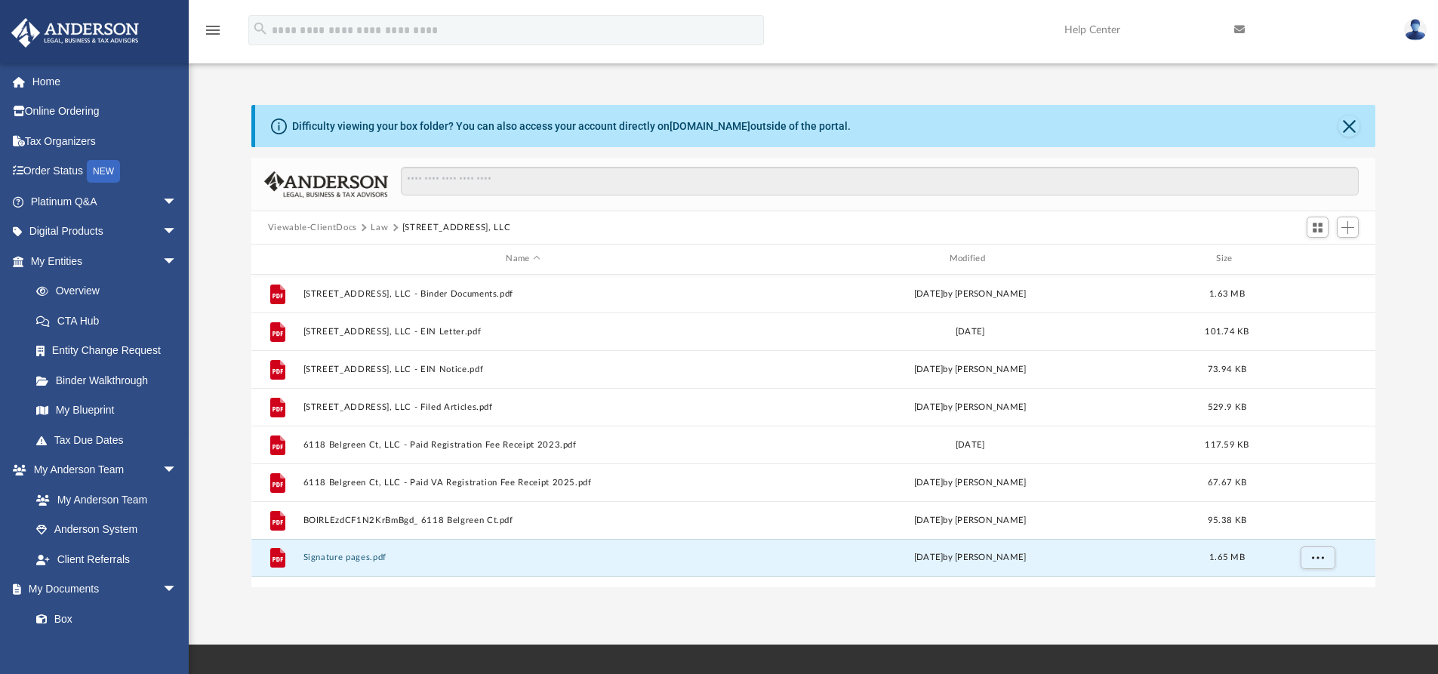
click at [321, 227] on button "Viewable-ClientDocs" at bounding box center [312, 228] width 89 height 14
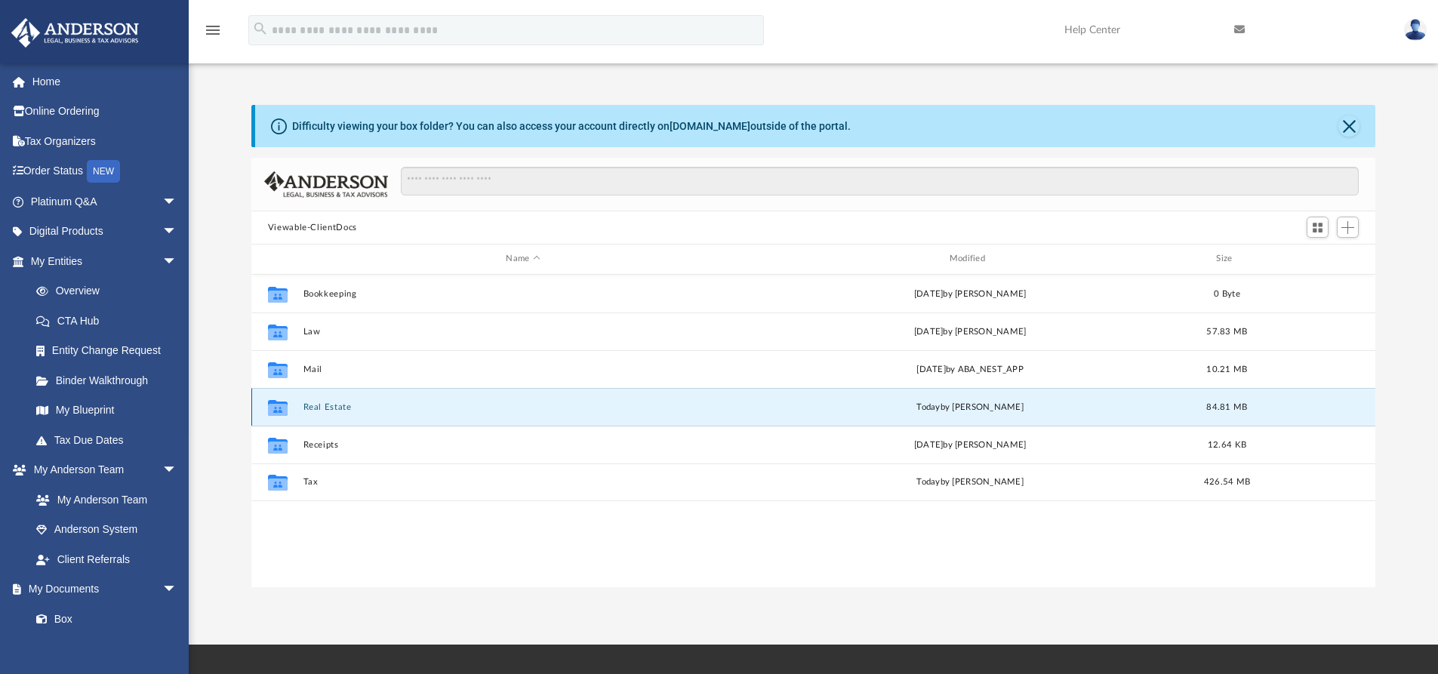
click at [322, 410] on button "Real Estate" at bounding box center [523, 407] width 440 height 10
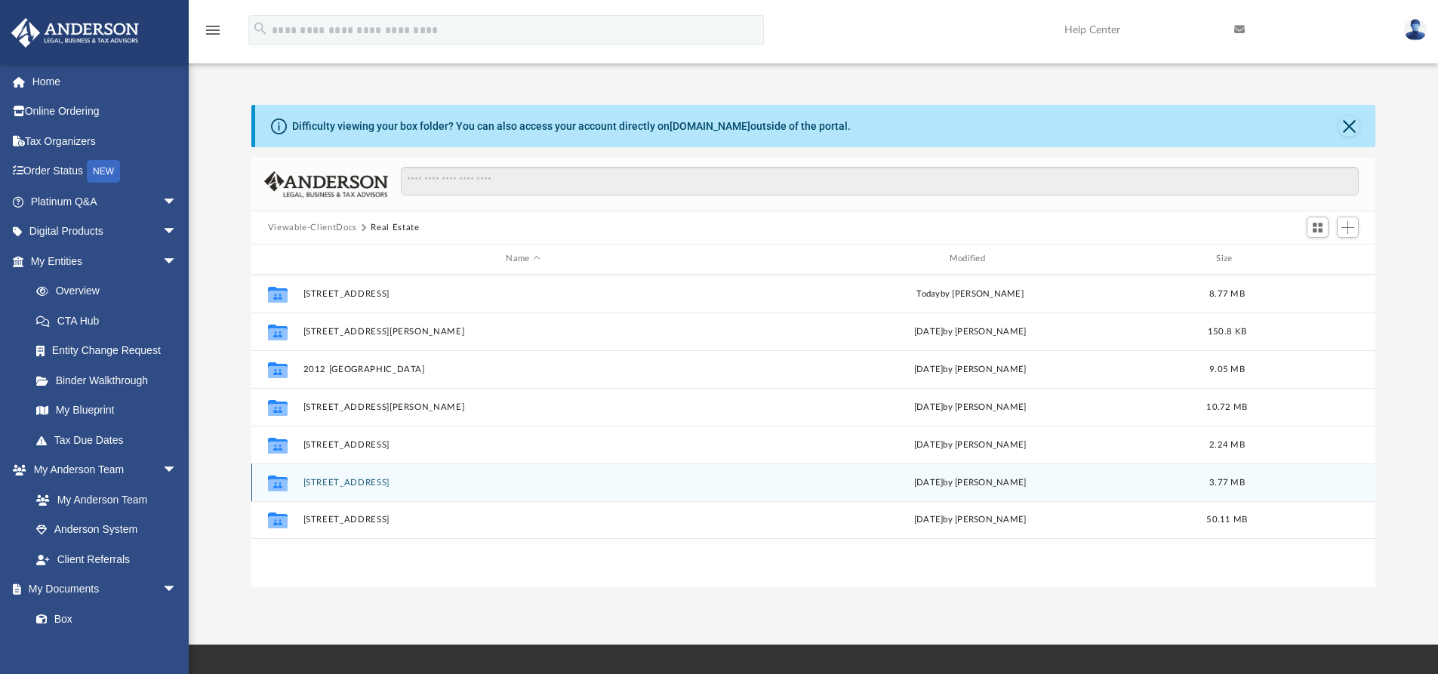
click at [343, 482] on button "[STREET_ADDRESS]" at bounding box center [523, 483] width 440 height 10
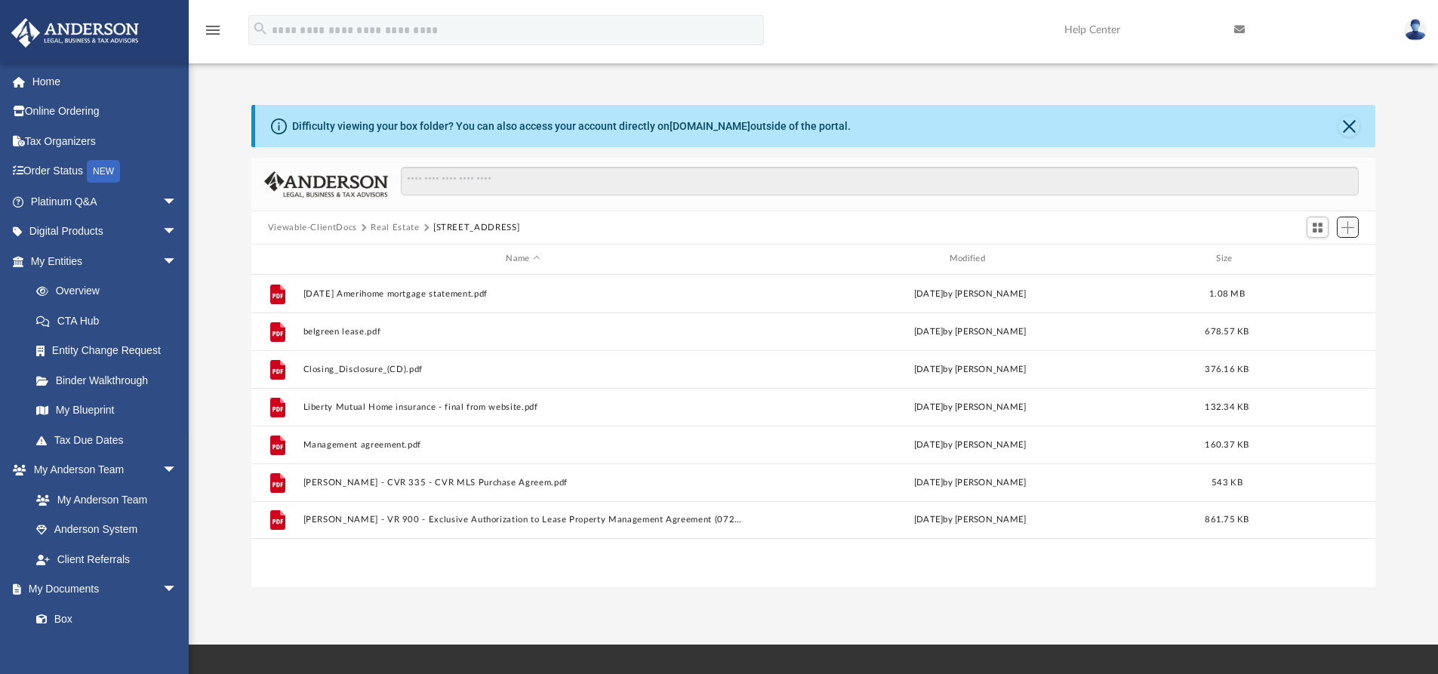
click at [1345, 226] on span "Add" at bounding box center [1348, 227] width 13 height 13
click at [1314, 254] on li "Upload" at bounding box center [1326, 258] width 48 height 16
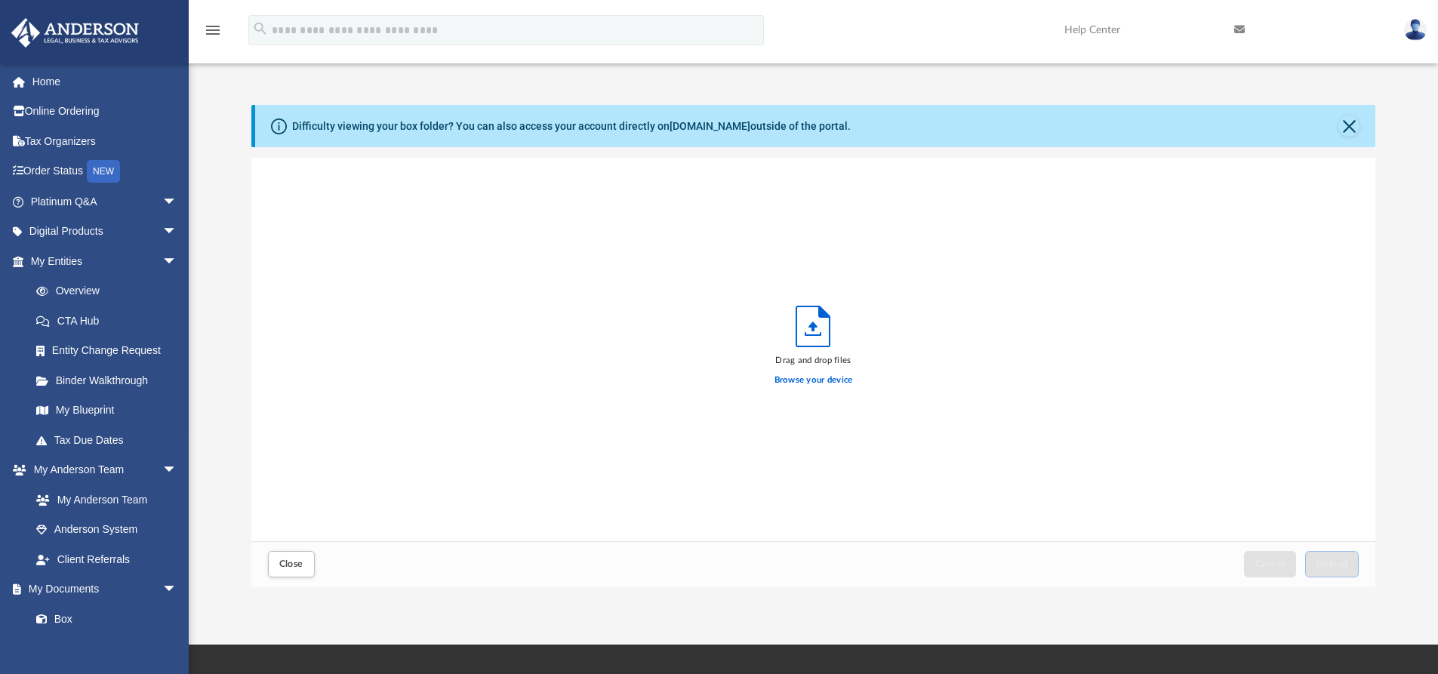
scroll to position [371, 1113]
click at [817, 376] on label "Browse your device" at bounding box center [814, 381] width 79 height 14
click at [0, 0] on input "Browse your device" at bounding box center [0, 0] width 0 height 0
click at [1314, 548] on div "Cancel Upload" at bounding box center [1301, 564] width 124 height 33
click at [1328, 556] on button "Upload" at bounding box center [1332, 564] width 54 height 26
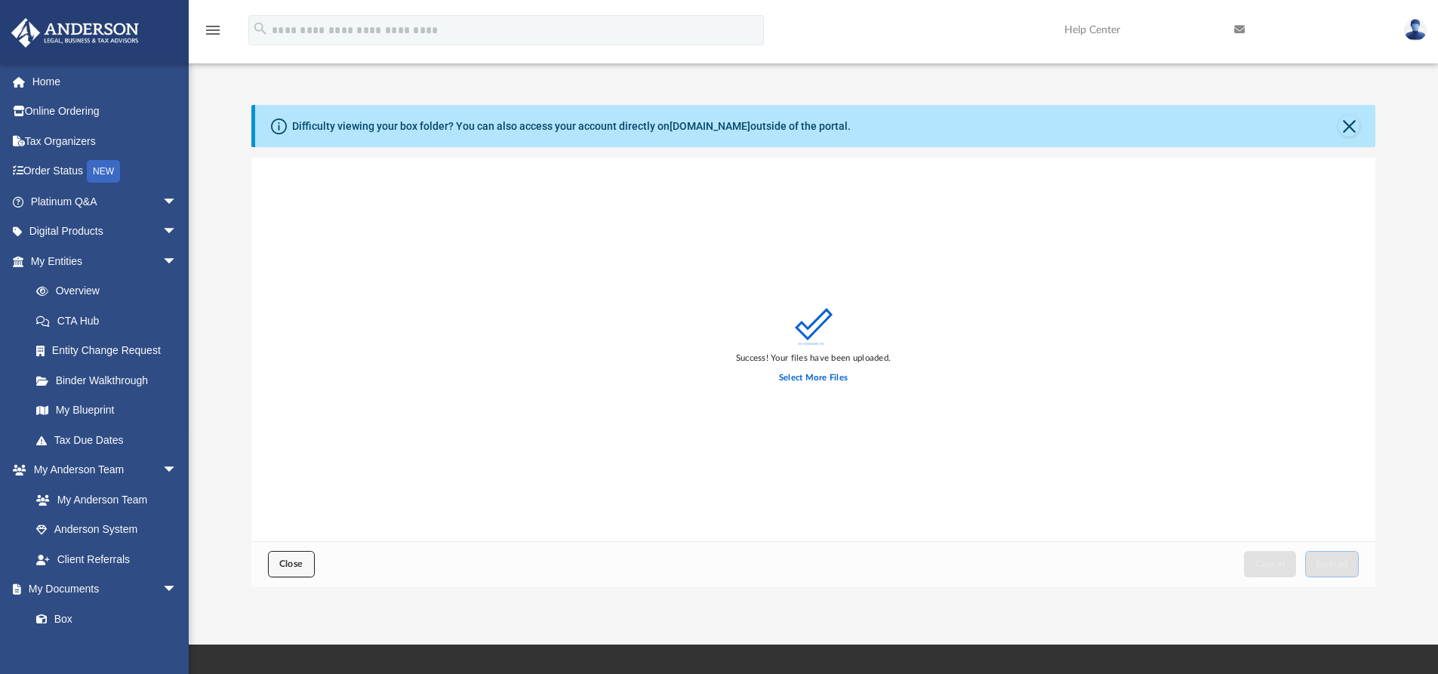
click at [294, 568] on span "Close" at bounding box center [291, 563] width 24 height 9
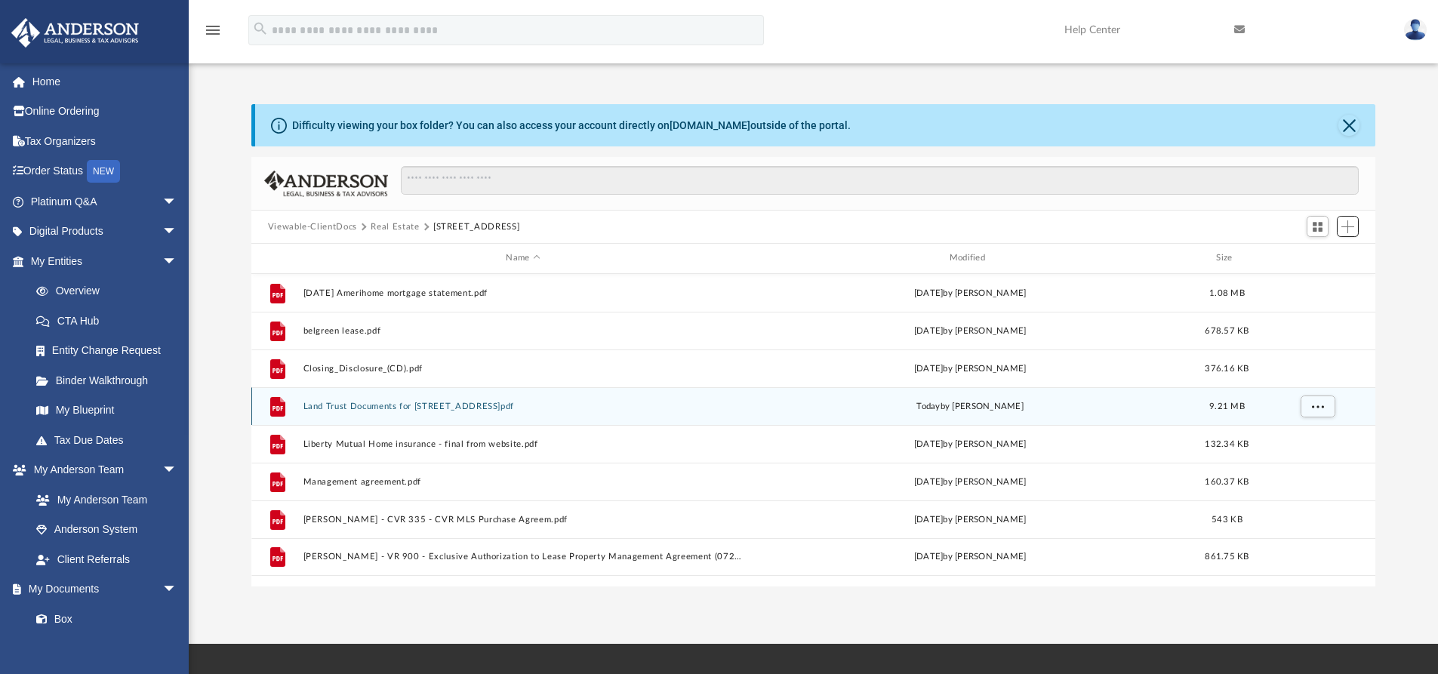
scroll to position [0, 0]
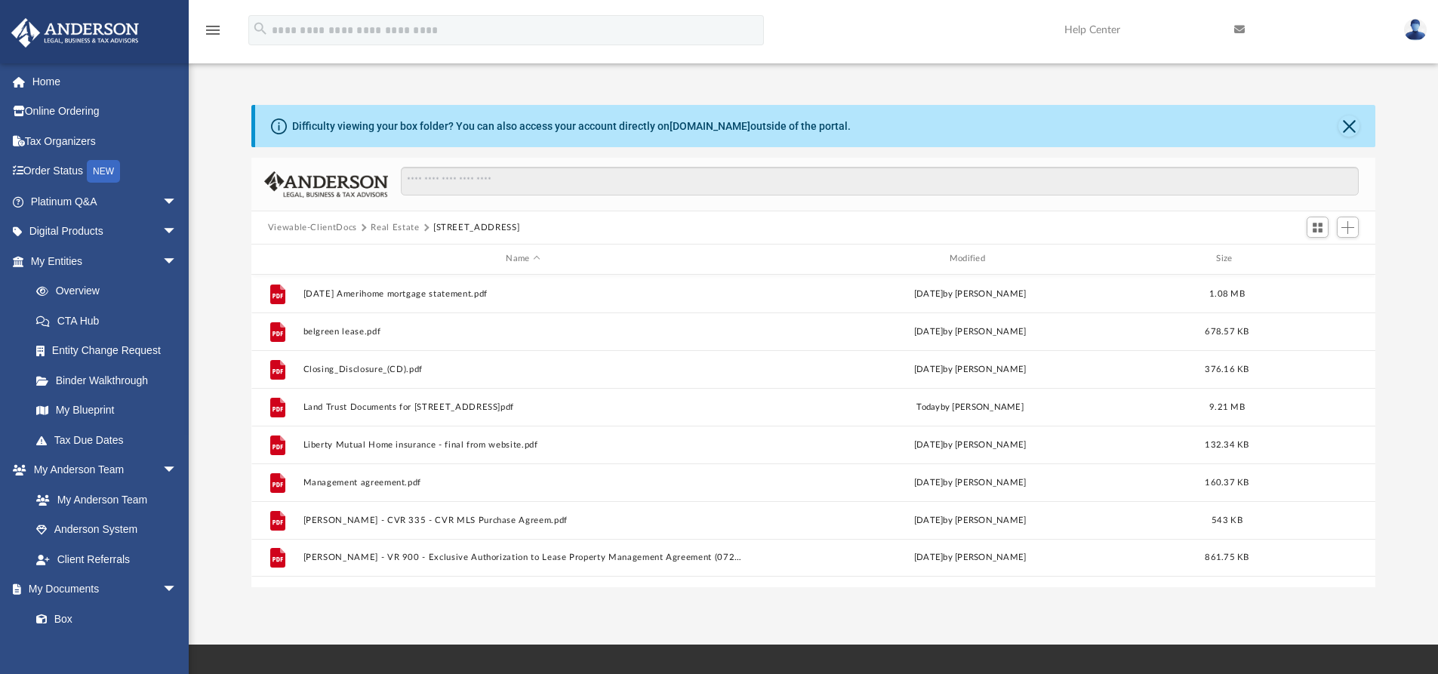
click at [1345, 211] on div "Viewable-ClientDocs Real Estate [STREET_ADDRESS]" at bounding box center [813, 227] width 1125 height 33
click at [1345, 223] on span "Add" at bounding box center [1348, 227] width 13 height 13
click at [1323, 253] on li "Upload" at bounding box center [1326, 258] width 48 height 16
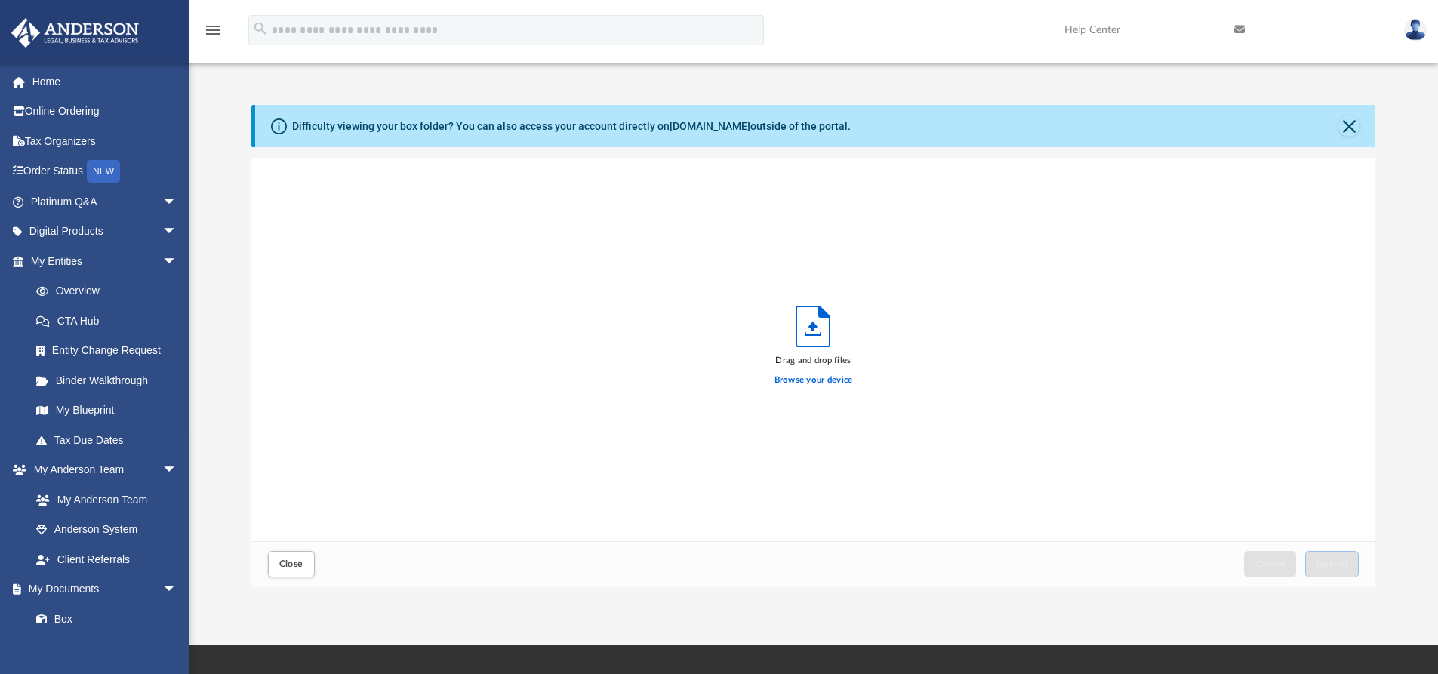
scroll to position [371, 1113]
click at [816, 375] on label "Browse your device" at bounding box center [814, 381] width 79 height 14
click at [0, 0] on input "Browse your device" at bounding box center [0, 0] width 0 height 0
click at [1339, 566] on span "Upload" at bounding box center [1333, 563] width 32 height 9
click at [291, 568] on span "Close" at bounding box center [291, 563] width 24 height 9
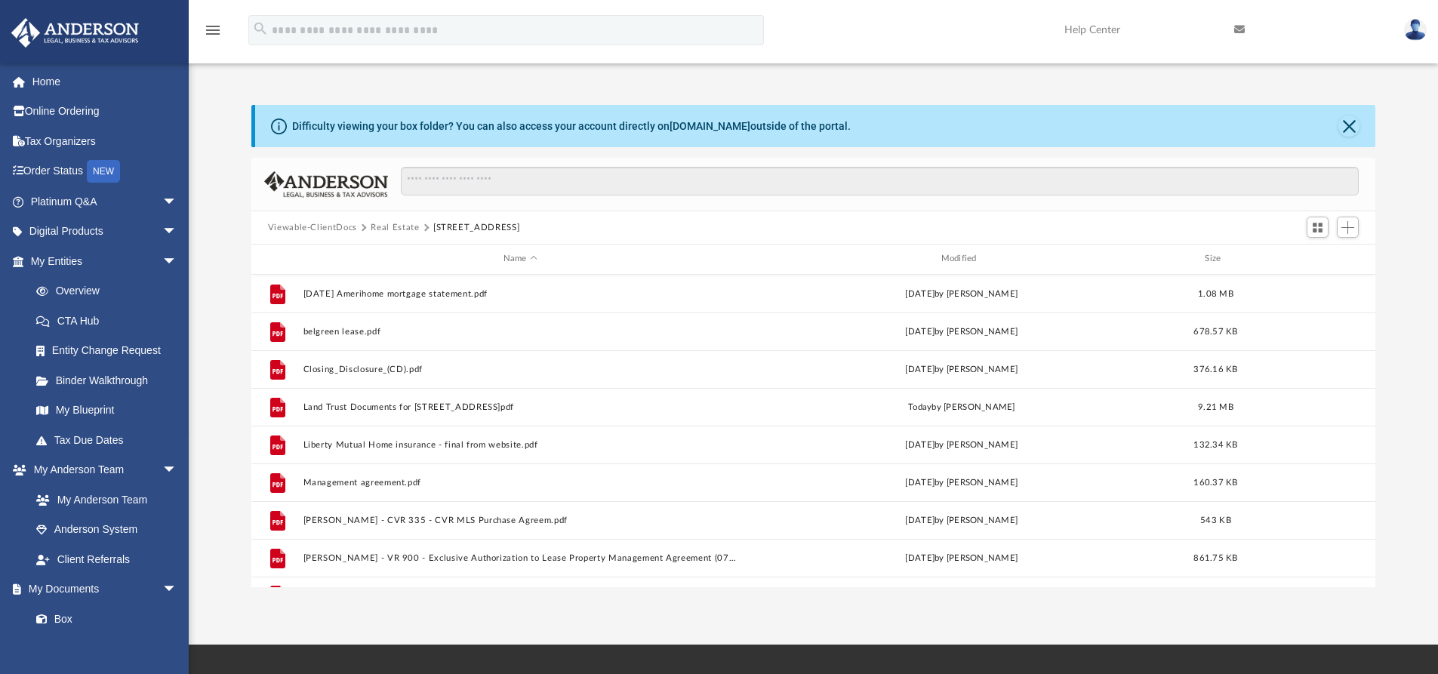
click at [394, 223] on button "Real Estate" at bounding box center [395, 228] width 48 height 14
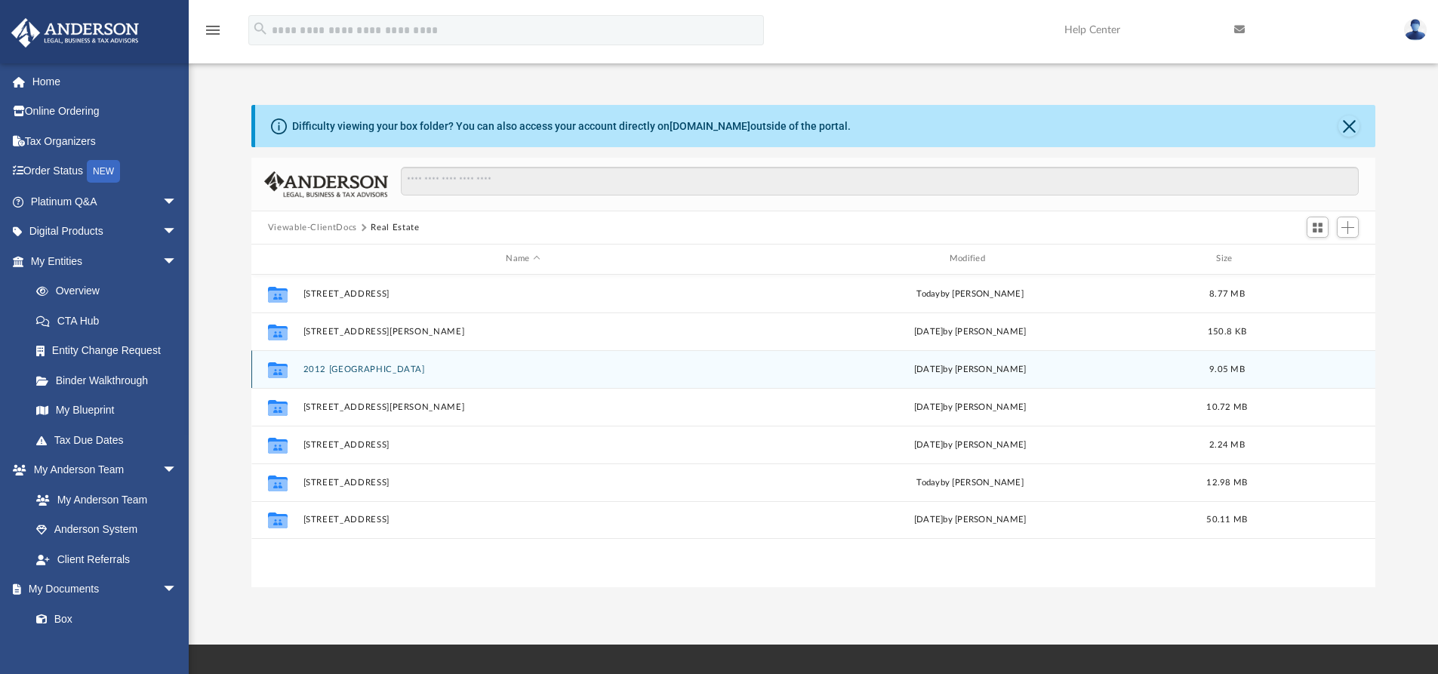
click at [366, 367] on button "2012 [GEOGRAPHIC_DATA]" at bounding box center [523, 370] width 440 height 10
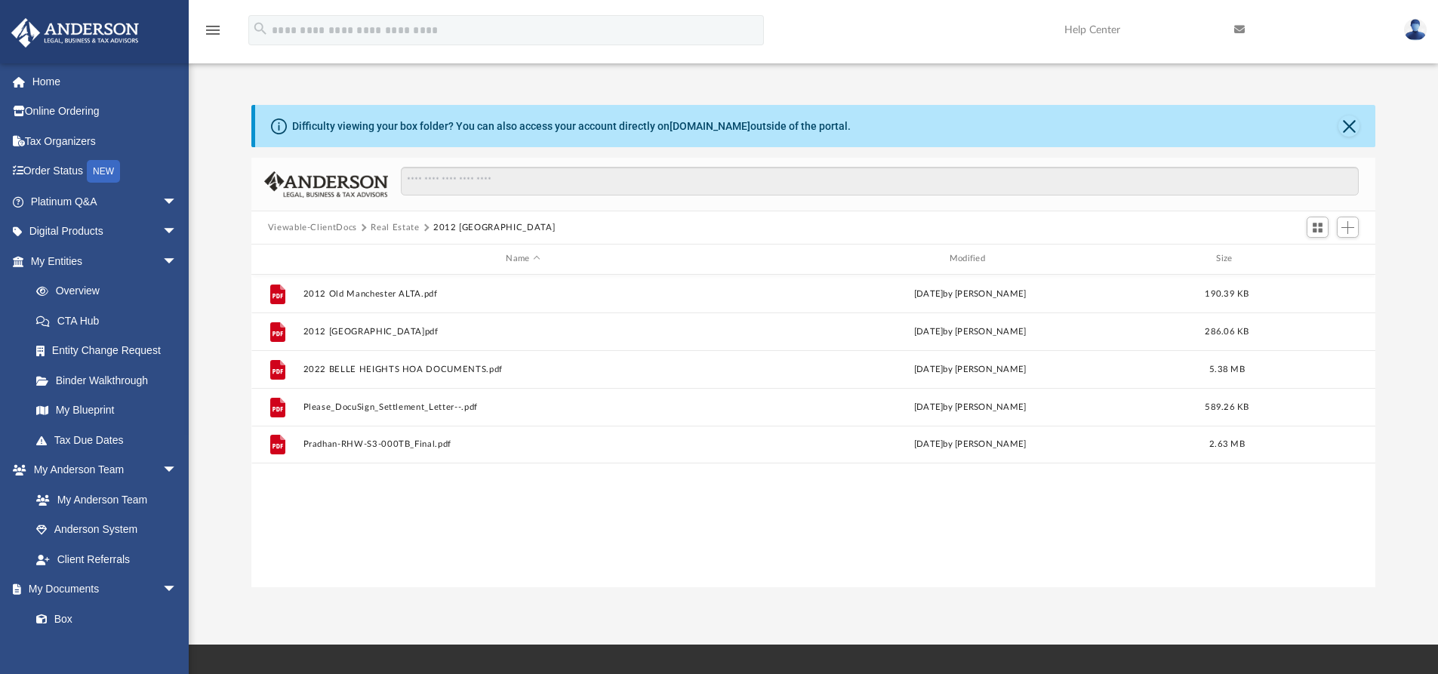
click at [591, 510] on div "File 2012 [GEOGRAPHIC_DATA]pdf [DATE] by [PERSON_NAME] 190.39 KB File 2012 [GEO…" at bounding box center [813, 431] width 1125 height 313
click at [335, 230] on button "Viewable-ClientDocs" at bounding box center [312, 228] width 89 height 14
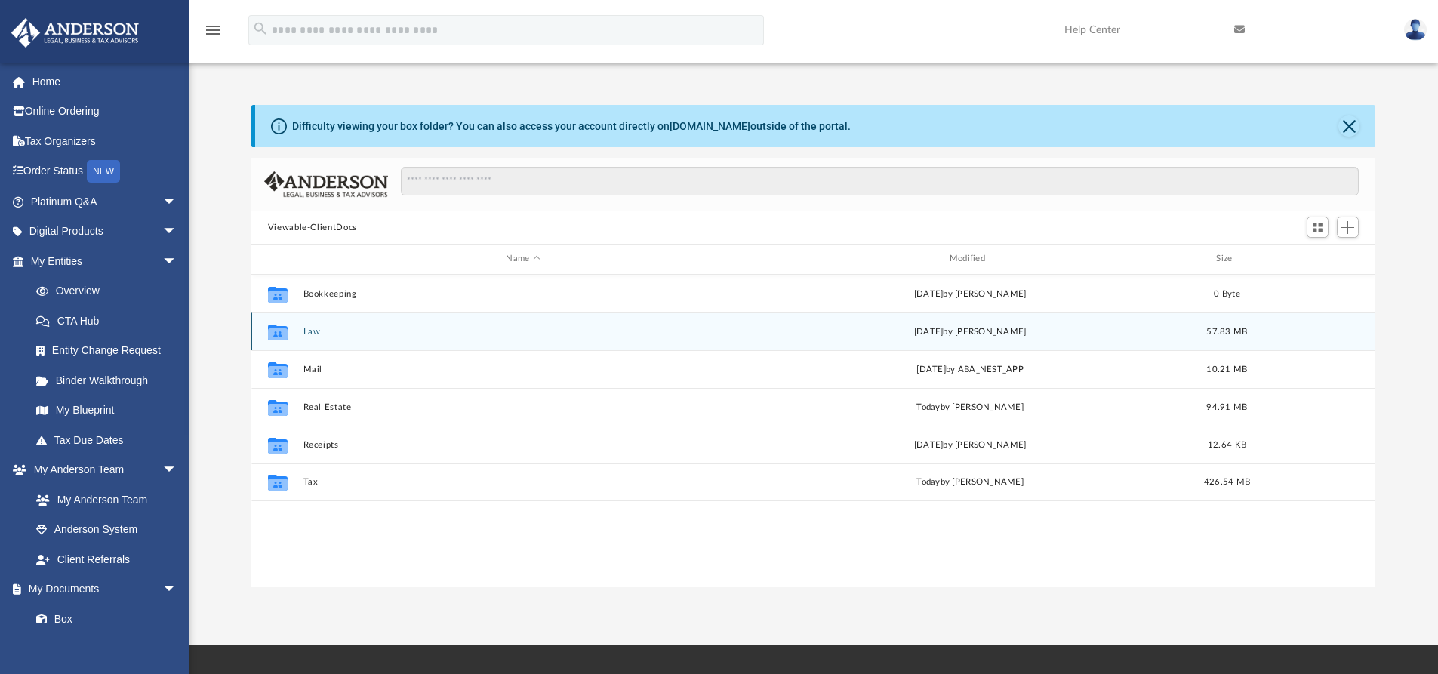
click at [314, 337] on button "Law" at bounding box center [523, 332] width 440 height 10
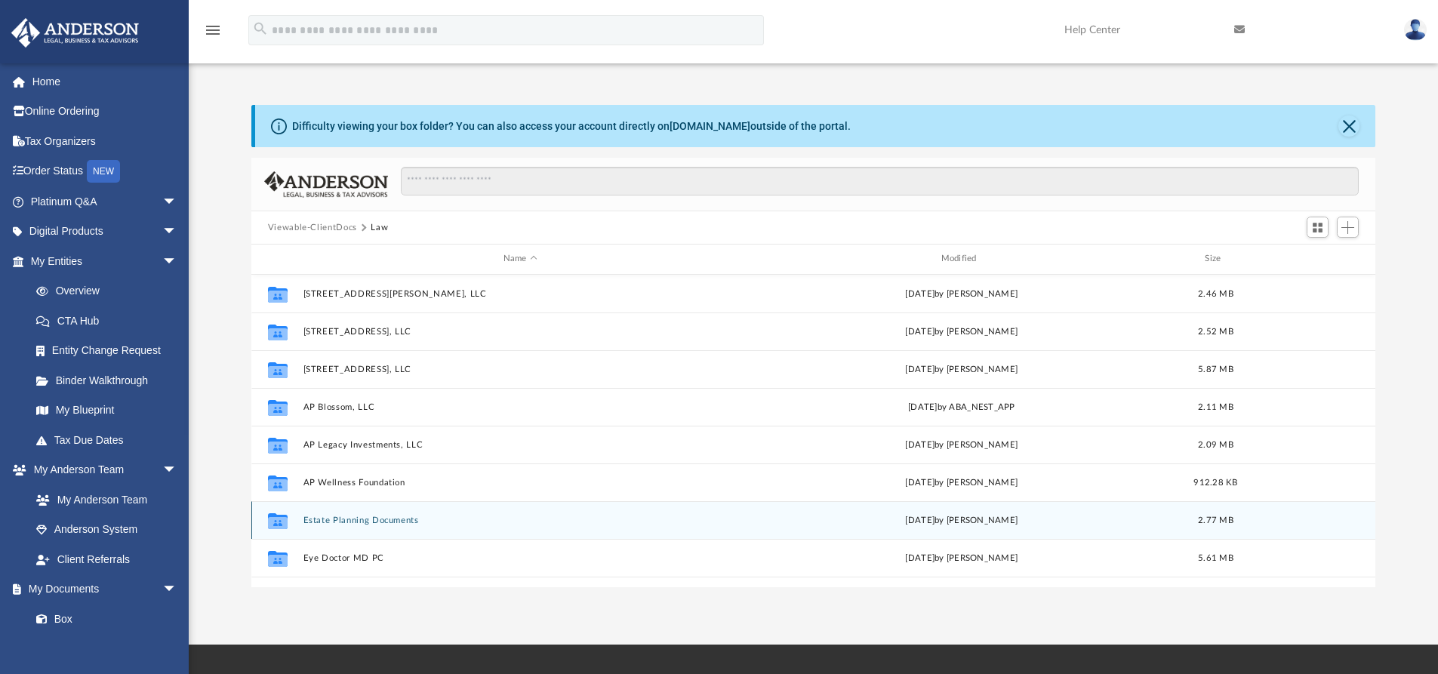
click at [377, 520] on button "Estate Planning Documents" at bounding box center [520, 521] width 435 height 10
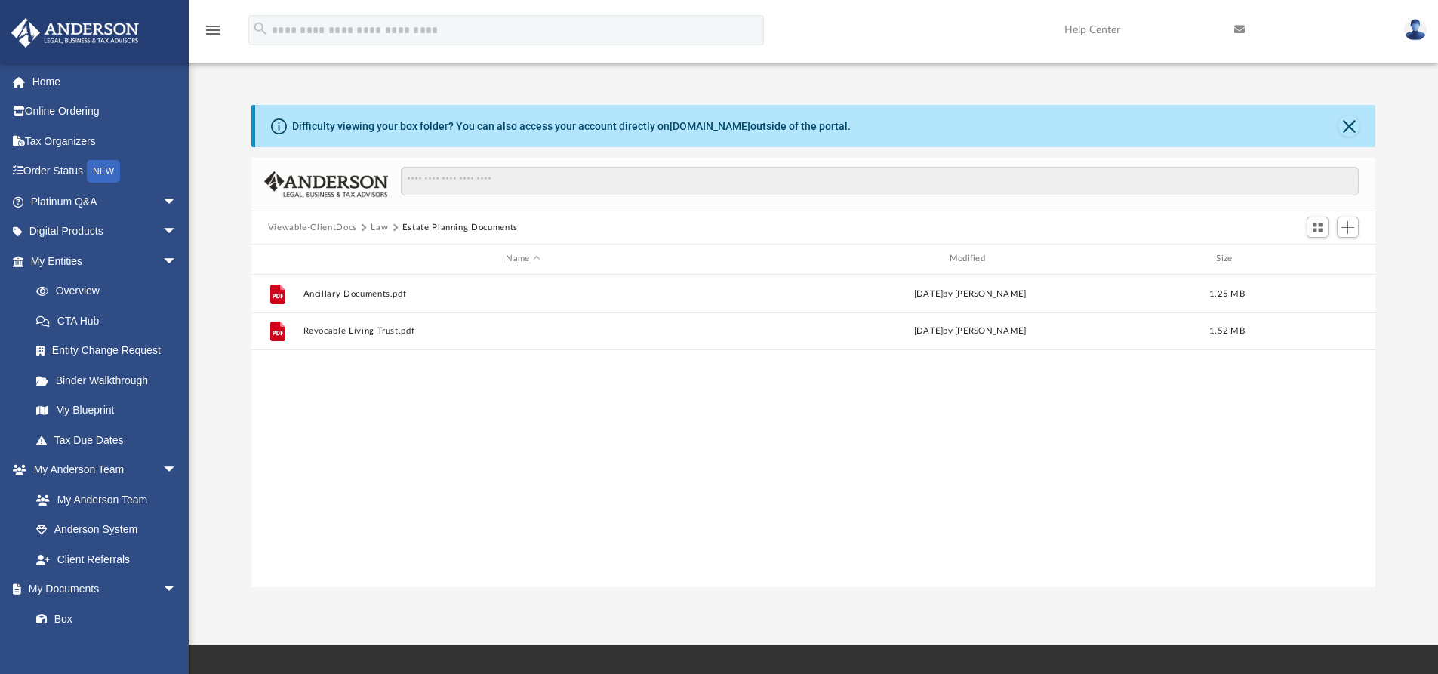
click at [373, 229] on button "Law" at bounding box center [379, 228] width 17 height 14
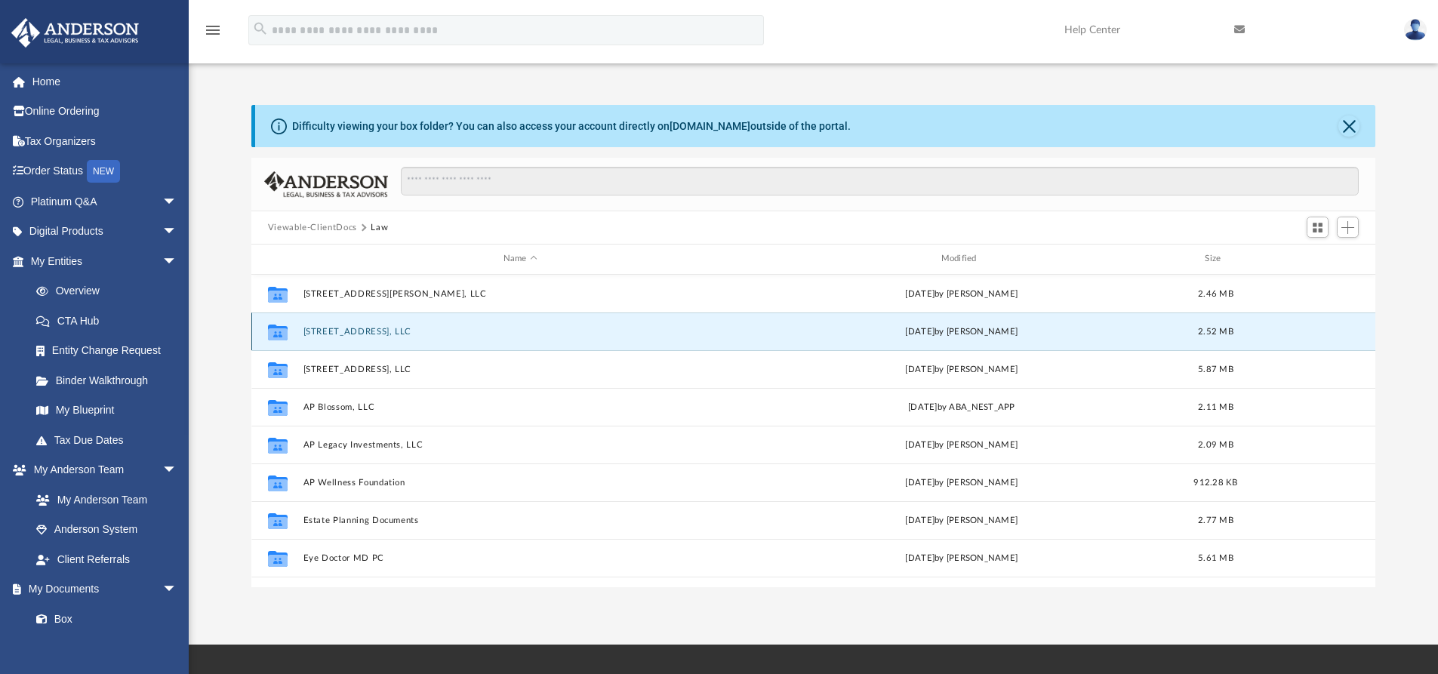
click at [366, 329] on button "[STREET_ADDRESS], LLC" at bounding box center [520, 332] width 435 height 10
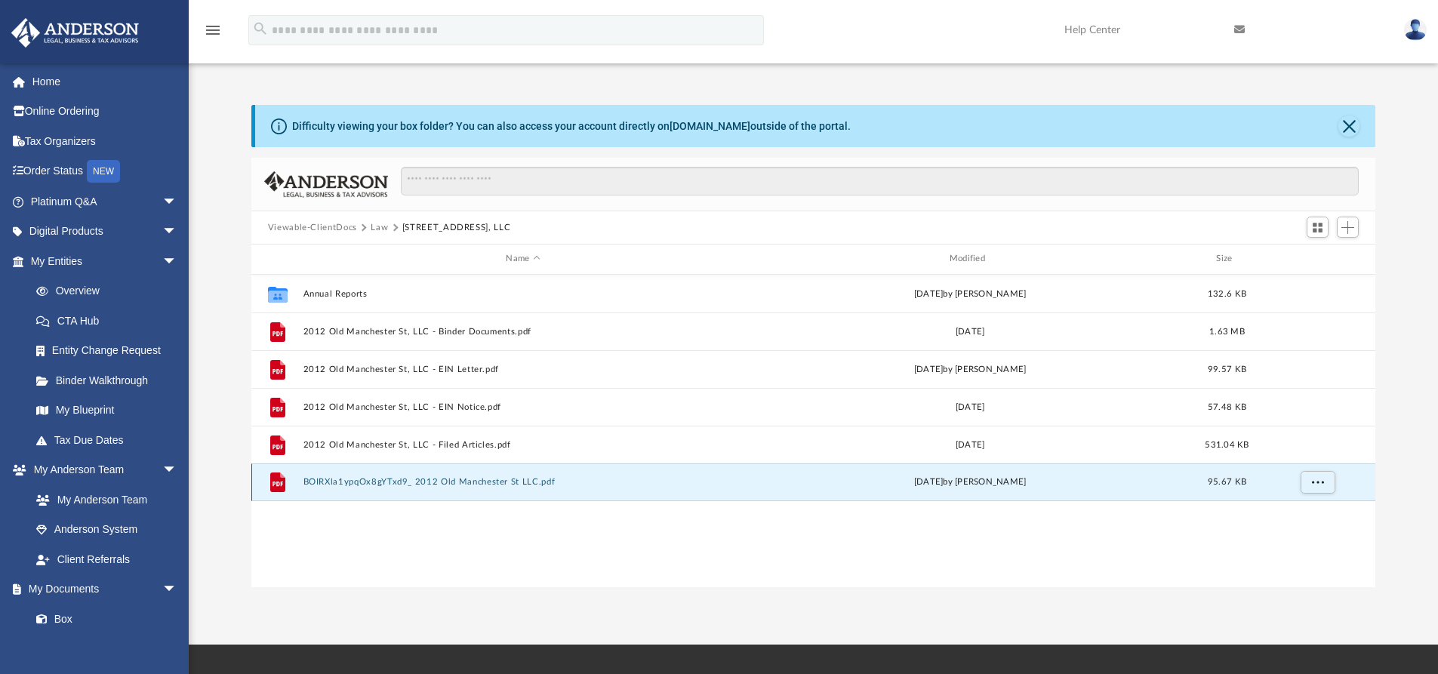
click at [456, 479] on button "BOIRXla1ypqOx8gYTxd9_ 2012 Old Manchester St LLC.pdf" at bounding box center [523, 482] width 440 height 10
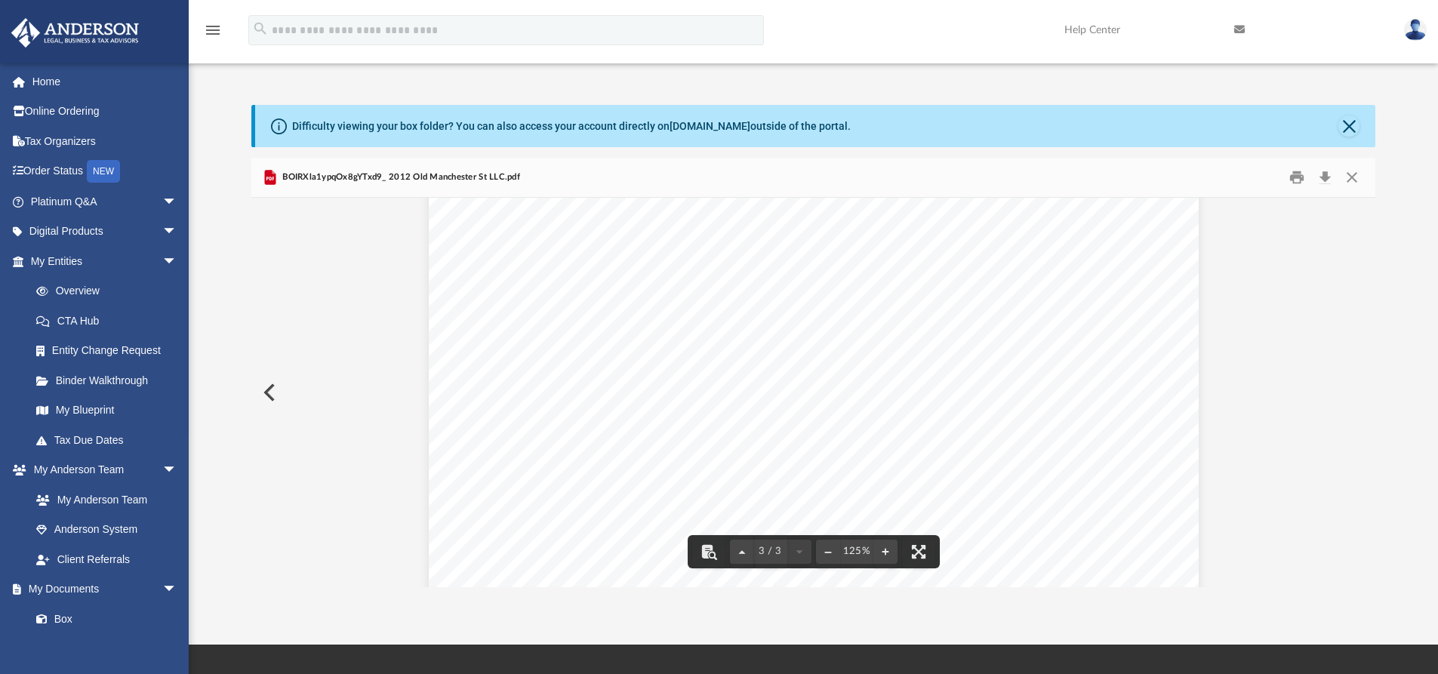
scroll to position [2668, 0]
click at [1355, 176] on button "Close" at bounding box center [1352, 177] width 27 height 23
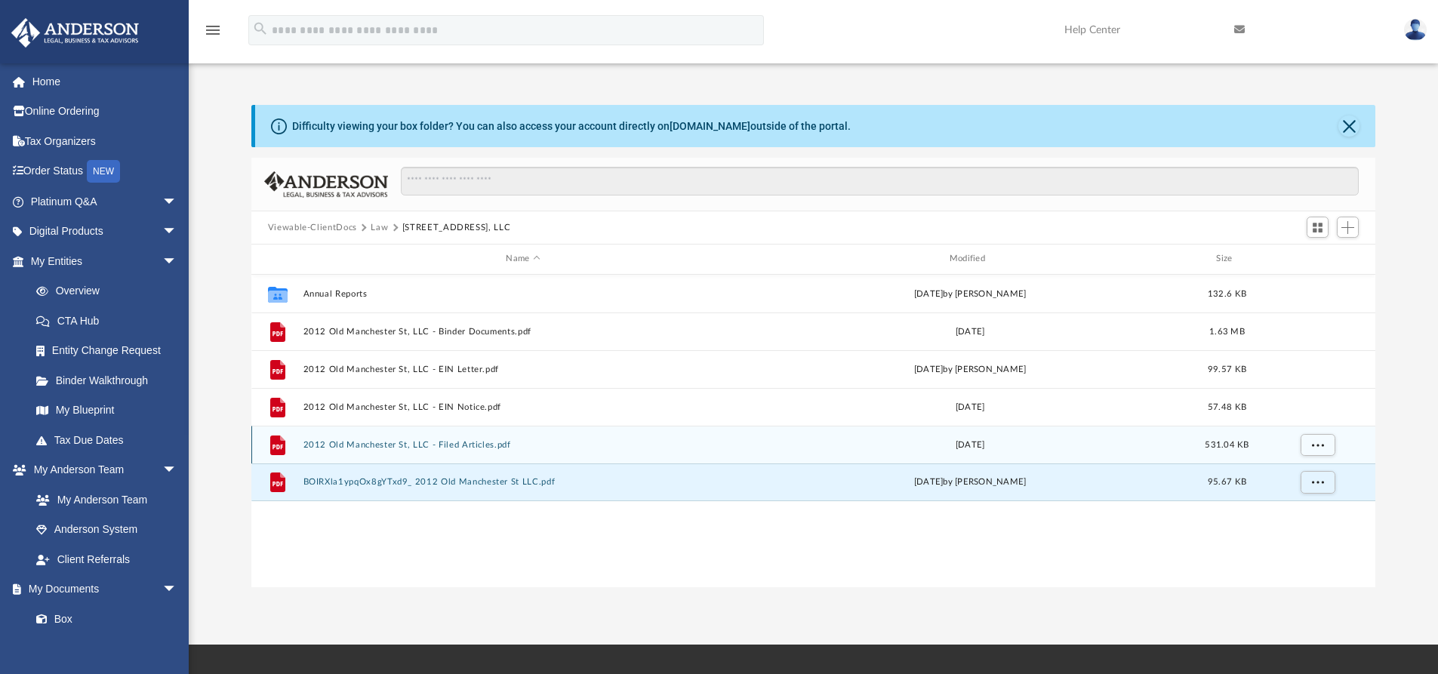
click at [490, 440] on button "2012 Old Manchester St, LLC - Filed Articles.pdf" at bounding box center [523, 445] width 440 height 10
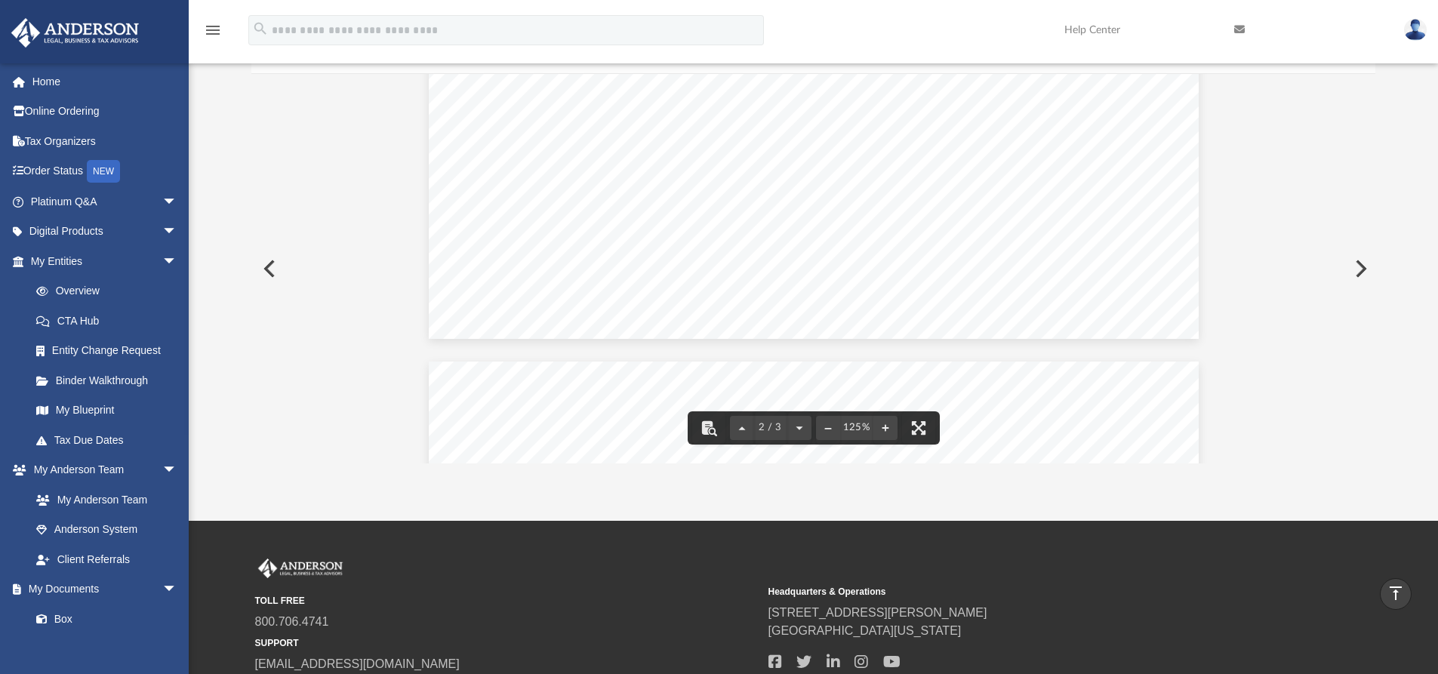
scroll to position [0, 0]
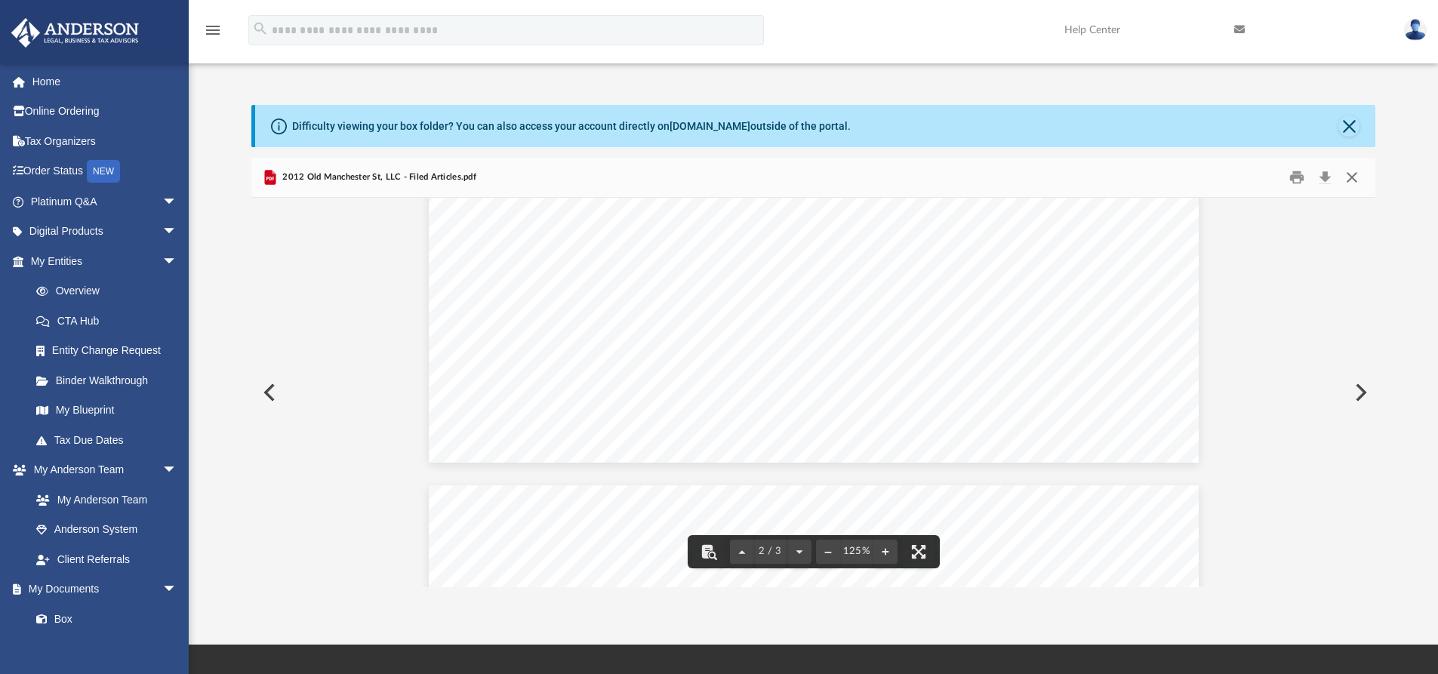
click at [1354, 180] on button "Close" at bounding box center [1352, 177] width 27 height 23
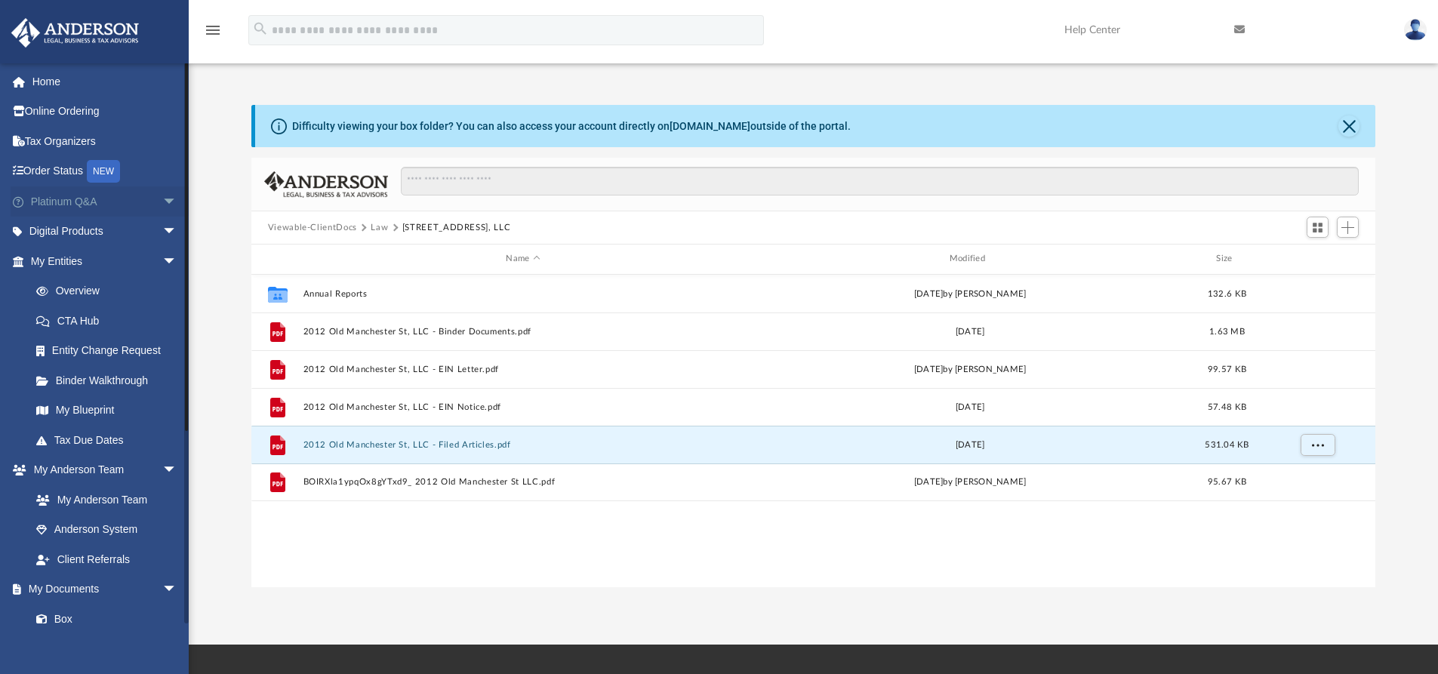
click at [94, 201] on link "Platinum Q&A arrow_drop_down" at bounding box center [105, 201] width 189 height 30
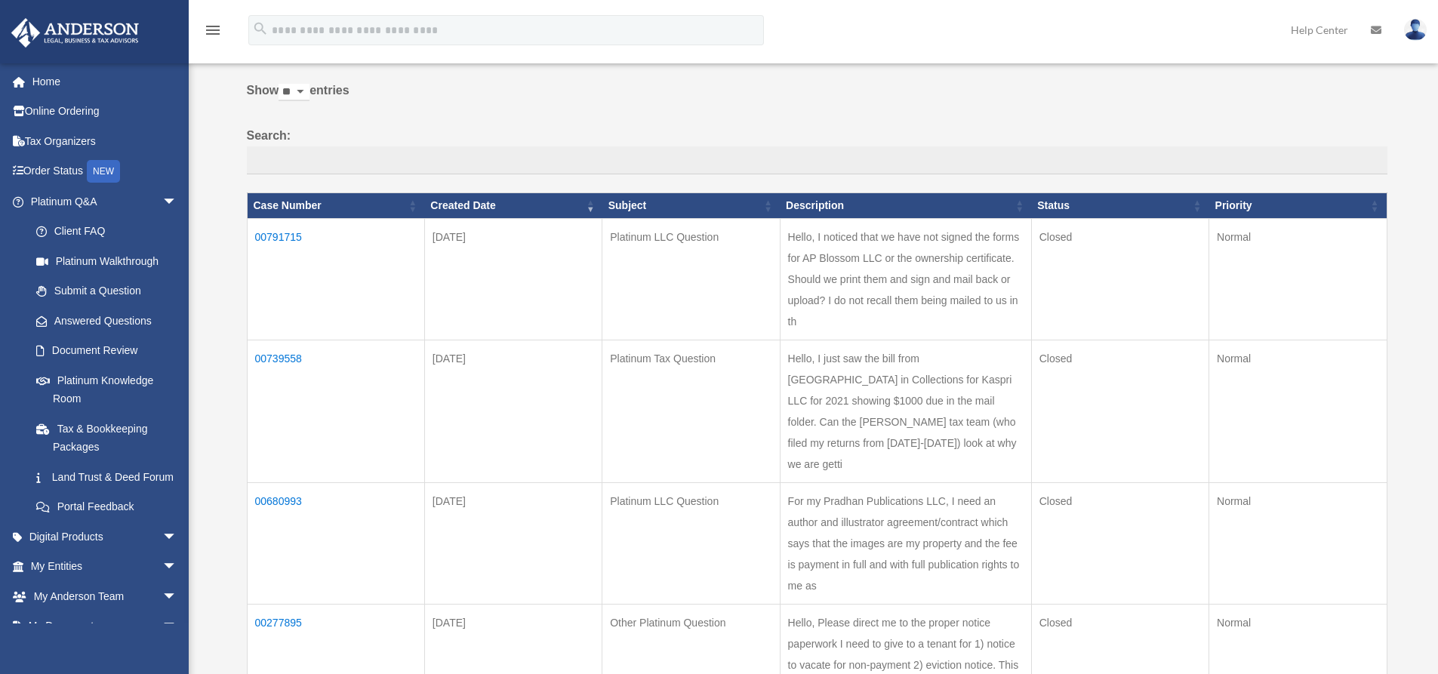
scroll to position [151, 0]
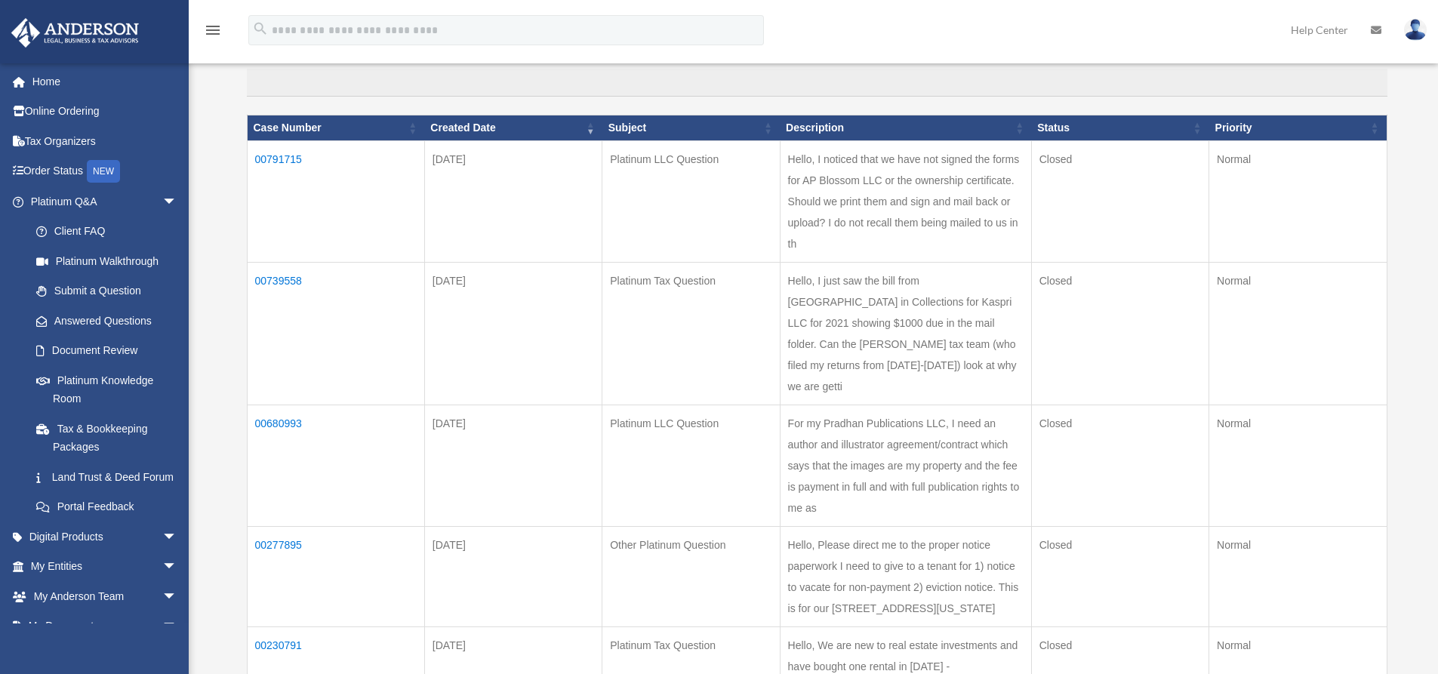
click at [1422, 35] on img at bounding box center [1415, 30] width 23 height 22
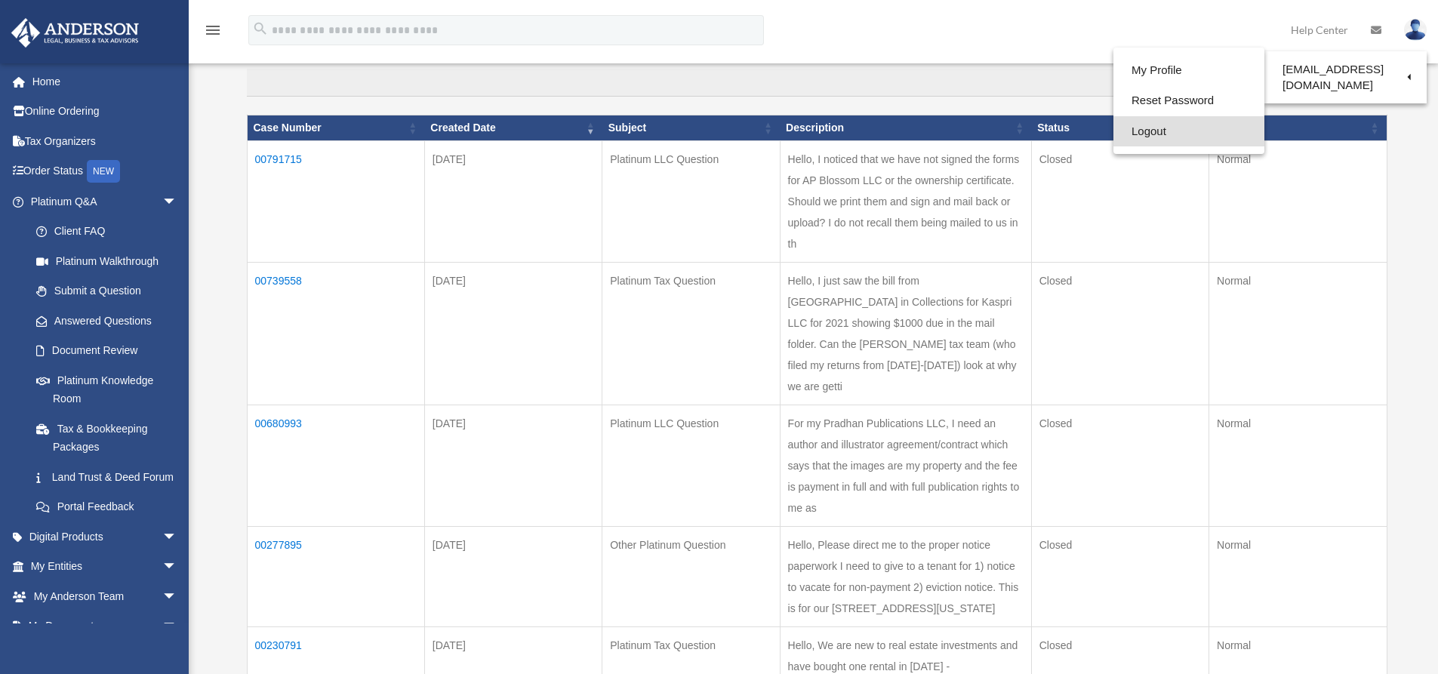
click at [1181, 133] on link "Logout" at bounding box center [1189, 131] width 151 height 31
